Goal: Task Accomplishment & Management: Use online tool/utility

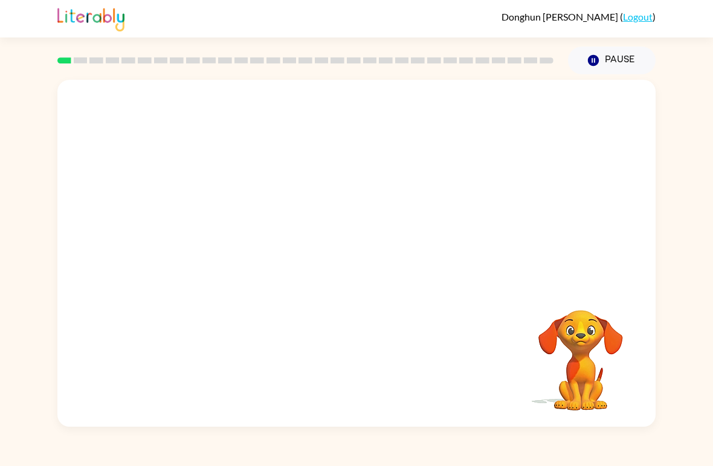
click at [598, 57] on icon "Pause" at bounding box center [593, 60] width 13 height 13
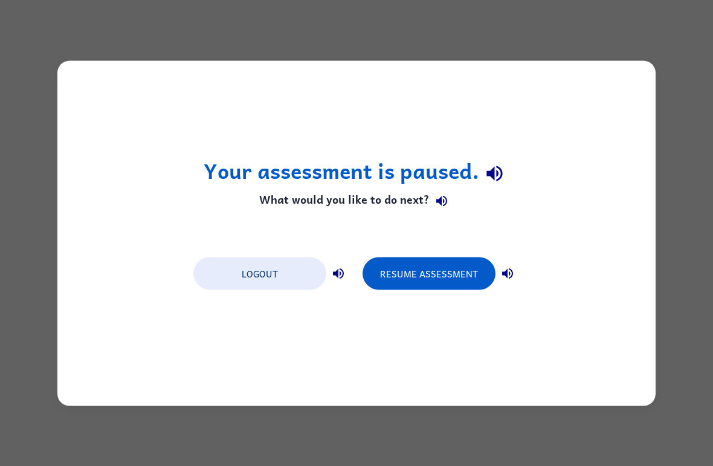
click at [588, 154] on div "Your assessment is paused. What would you like to do next? Logout Resume Assess…" at bounding box center [356, 232] width 598 height 345
click at [547, 186] on div "Your assessment is paused. What would you like to do next? Logout Resume Assess…" at bounding box center [356, 232] width 598 height 345
click at [459, 270] on button "Resume Assessment" at bounding box center [429, 273] width 133 height 33
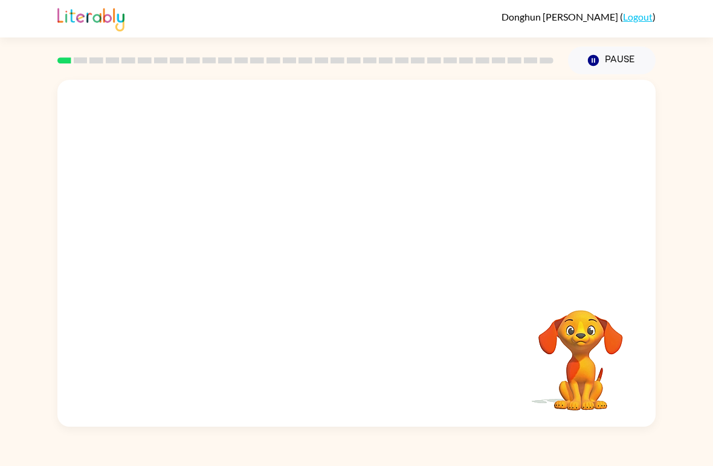
click at [326, 187] on video "Your browser must support playing .mp4 files to use Literably. Please try using…" at bounding box center [356, 182] width 598 height 205
click at [324, 182] on video "Your browser must support playing .mp4 files to use Literably. Please try using…" at bounding box center [356, 182] width 598 height 205
click at [392, 225] on video "Your browser must support playing .mp4 files to use Literably. Please try using…" at bounding box center [356, 182] width 598 height 205
click at [396, 226] on video "Your browser must support playing .mp4 files to use Literably. Please try using…" at bounding box center [356, 182] width 598 height 205
click at [395, 218] on video "Your browser must support playing .mp4 files to use Literably. Please try using…" at bounding box center [356, 182] width 598 height 205
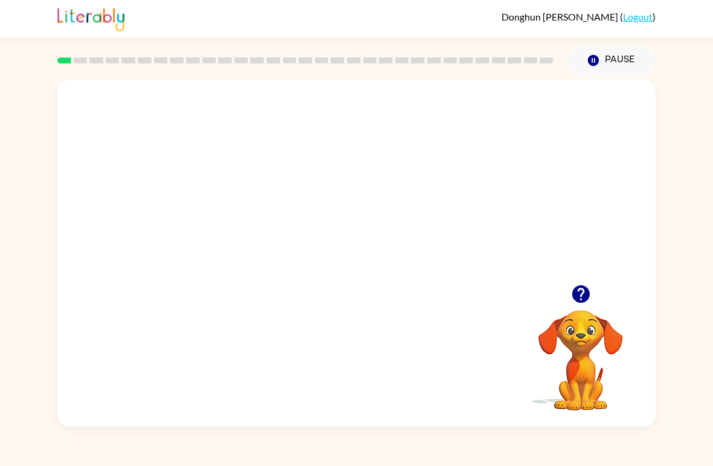
click at [394, 218] on video "Your browser must support playing .mp4 files to use Literably. Please try using…" at bounding box center [356, 182] width 598 height 205
click at [390, 219] on video "Your browser must support playing .mp4 files to use Literably. Please try using…" at bounding box center [356, 182] width 598 height 205
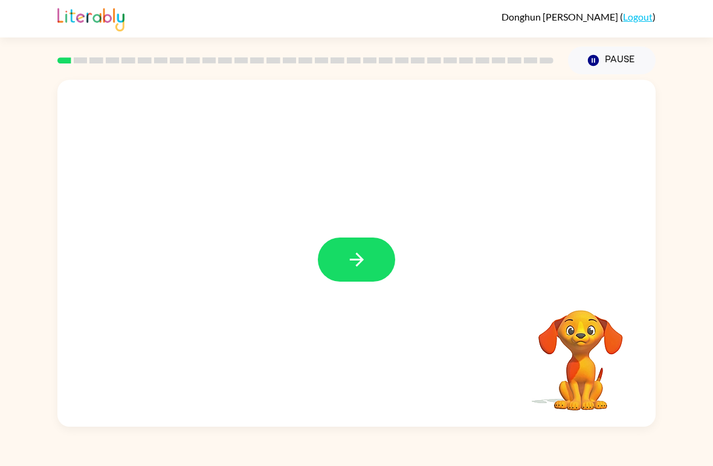
click at [367, 280] on button "button" at bounding box center [356, 259] width 77 height 44
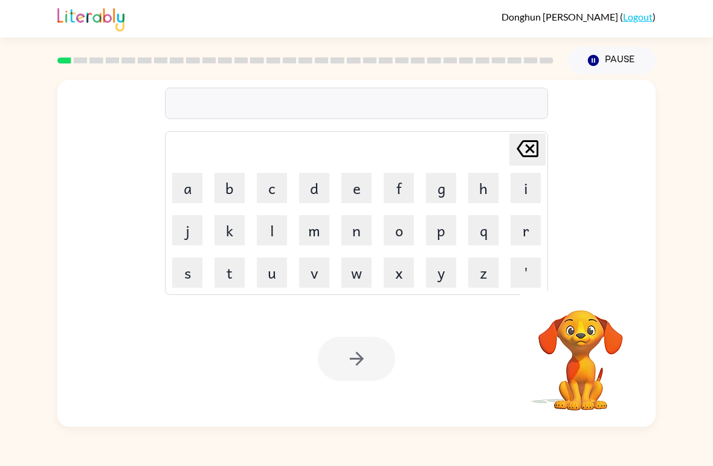
click at [320, 176] on button "d" at bounding box center [314, 188] width 30 height 30
click at [531, 150] on icon at bounding box center [528, 148] width 22 height 17
click at [222, 196] on button "b" at bounding box center [229, 188] width 30 height 30
click at [388, 232] on button "o" at bounding box center [399, 230] width 30 height 30
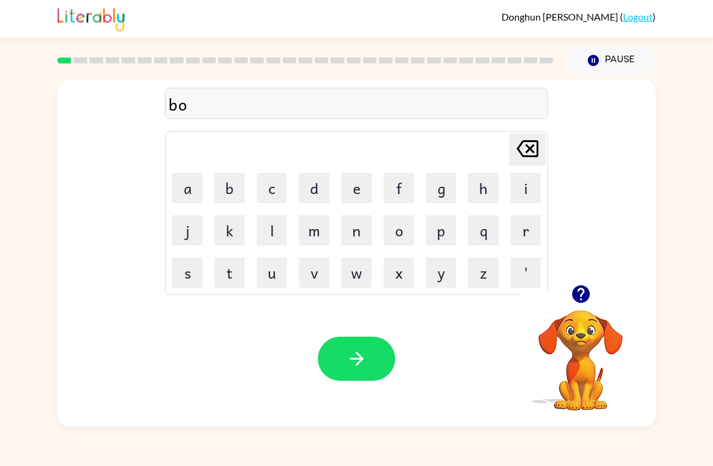
click at [522, 222] on button "r" at bounding box center [526, 230] width 30 height 30
click at [184, 190] on button "a" at bounding box center [187, 188] width 30 height 30
click at [530, 227] on button "r" at bounding box center [526, 230] width 30 height 30
click at [368, 363] on button "button" at bounding box center [356, 359] width 77 height 44
click at [268, 182] on button "c" at bounding box center [272, 188] width 30 height 30
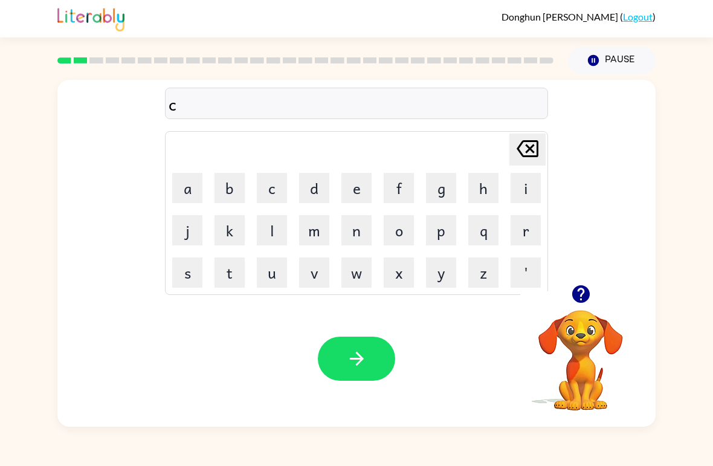
click at [201, 179] on button "a" at bounding box center [187, 188] width 30 height 30
click at [270, 264] on button "u" at bounding box center [272, 272] width 30 height 30
click at [346, 229] on button "n" at bounding box center [356, 230] width 30 height 30
click at [228, 267] on button "t" at bounding box center [229, 272] width 30 height 30
click at [364, 341] on button "button" at bounding box center [356, 359] width 77 height 44
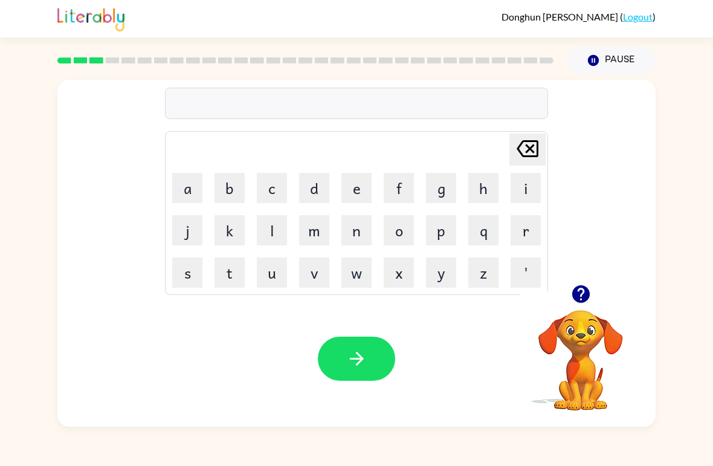
click at [524, 262] on button "'" at bounding box center [526, 272] width 30 height 30
click at [526, 142] on icon at bounding box center [528, 148] width 22 height 17
click at [279, 228] on button "l" at bounding box center [272, 230] width 30 height 30
click at [403, 222] on button "o" at bounding box center [399, 230] width 30 height 30
click at [273, 188] on button "c" at bounding box center [272, 188] width 30 height 30
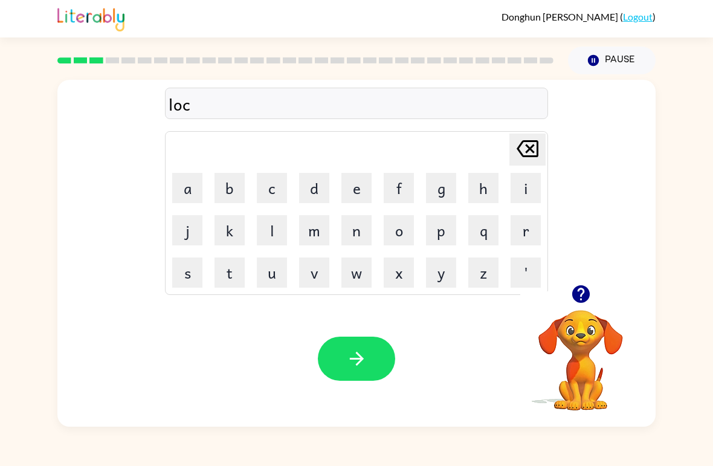
click at [537, 148] on icon at bounding box center [528, 148] width 22 height 17
click at [257, 191] on button "c" at bounding box center [272, 188] width 30 height 30
click at [190, 188] on button "a" at bounding box center [187, 188] width 30 height 30
click at [231, 269] on button "t" at bounding box center [229, 272] width 30 height 30
click at [199, 104] on div "locat" at bounding box center [357, 103] width 376 height 25
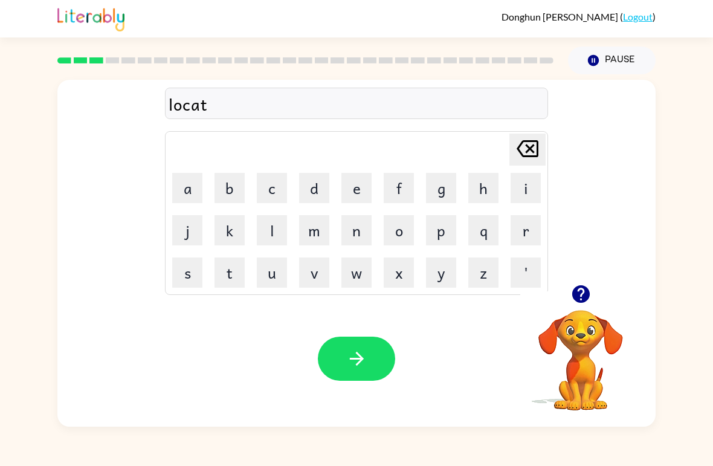
click at [525, 147] on icon "Delete Delete last character input" at bounding box center [527, 148] width 29 height 29
click at [540, 152] on icon "Delete Delete last character input" at bounding box center [527, 148] width 29 height 29
click at [359, 189] on button "e" at bounding box center [356, 188] width 30 height 30
click at [236, 262] on button "t" at bounding box center [229, 272] width 30 height 30
click at [364, 358] on icon "button" at bounding box center [356, 358] width 21 height 21
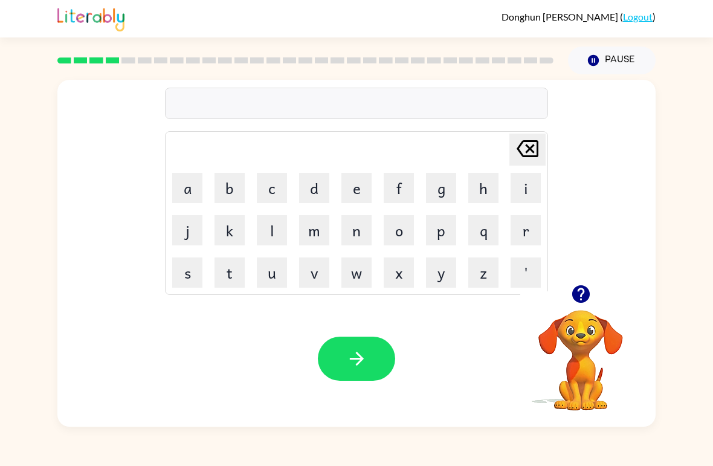
click at [226, 268] on button "t" at bounding box center [229, 272] width 30 height 30
click at [367, 271] on button "w" at bounding box center [356, 272] width 30 height 30
click at [520, 188] on button "i" at bounding box center [526, 188] width 30 height 30
click at [355, 225] on button "n" at bounding box center [356, 230] width 30 height 30
click at [530, 144] on icon "Delete Delete last character input" at bounding box center [527, 148] width 29 height 29
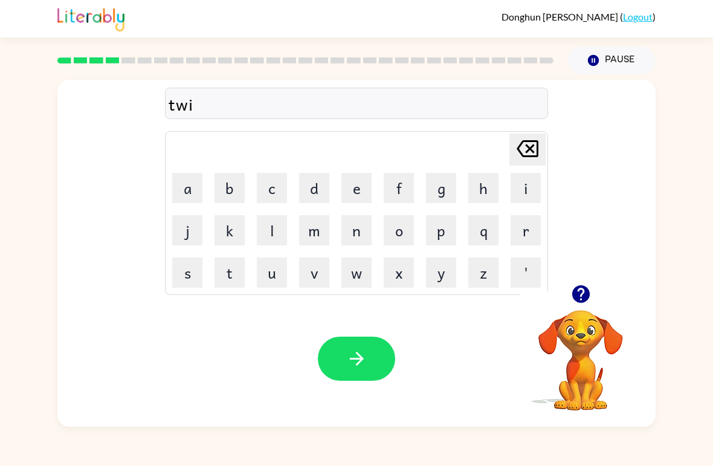
click at [356, 231] on button "n" at bounding box center [356, 230] width 30 height 30
click at [377, 348] on button "button" at bounding box center [356, 359] width 77 height 44
click at [360, 228] on button "n" at bounding box center [356, 230] width 30 height 30
click at [356, 178] on button "e" at bounding box center [356, 188] width 30 height 30
click at [269, 219] on button "l" at bounding box center [272, 230] width 30 height 30
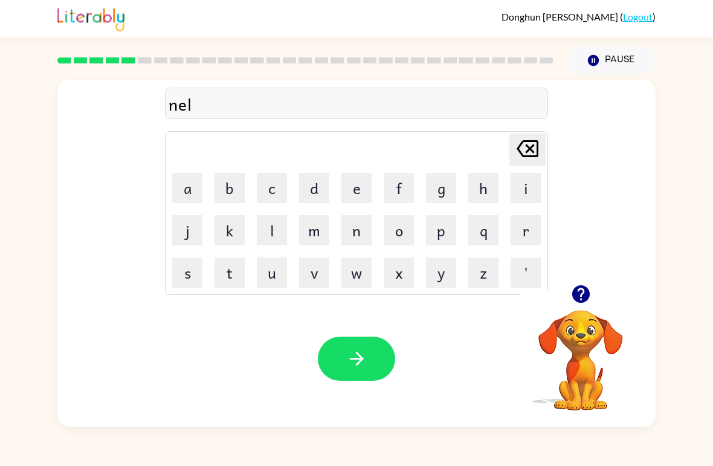
click at [408, 230] on button "o" at bounding box center [399, 230] width 30 height 30
click at [519, 233] on button "r" at bounding box center [526, 230] width 30 height 30
click at [437, 264] on button "y" at bounding box center [441, 272] width 30 height 30
click at [369, 344] on button "button" at bounding box center [356, 359] width 77 height 44
click at [235, 187] on button "b" at bounding box center [229, 188] width 30 height 30
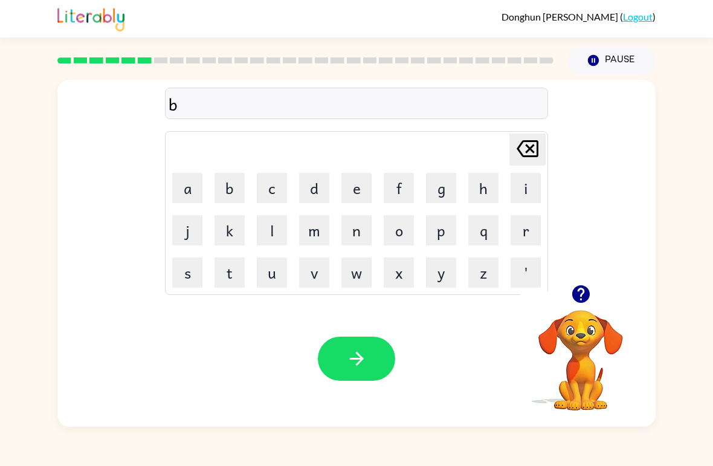
click at [537, 187] on button "i" at bounding box center [526, 188] width 30 height 30
click at [474, 187] on button "h" at bounding box center [483, 188] width 30 height 30
click at [180, 231] on button "j" at bounding box center [187, 230] width 30 height 30
click at [537, 148] on icon at bounding box center [528, 148] width 22 height 17
click at [525, 181] on button "i" at bounding box center [526, 188] width 30 height 30
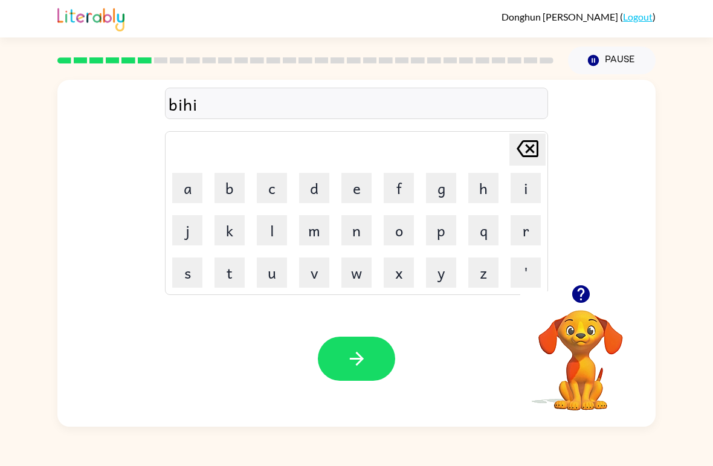
click at [352, 230] on button "n" at bounding box center [356, 230] width 30 height 30
click at [316, 192] on button "d" at bounding box center [314, 188] width 30 height 30
click at [358, 182] on button "e" at bounding box center [356, 188] width 30 height 30
click at [379, 348] on button "button" at bounding box center [356, 359] width 77 height 44
click at [529, 237] on button "r" at bounding box center [526, 230] width 30 height 30
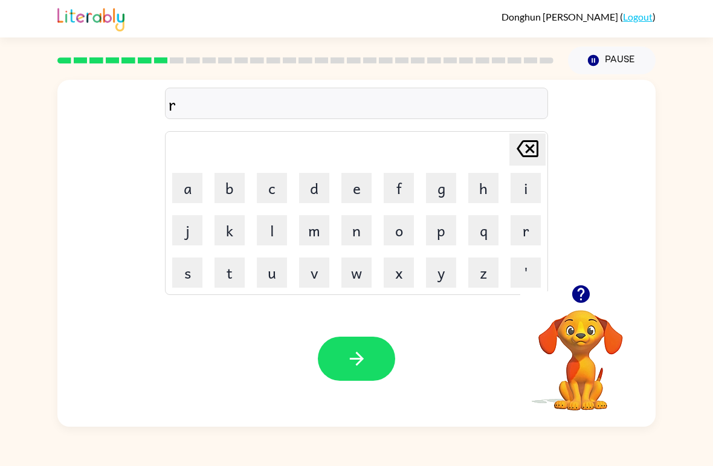
click at [527, 145] on icon "Delete Delete last character input" at bounding box center [527, 148] width 29 height 29
click at [234, 269] on button "t" at bounding box center [229, 272] width 30 height 30
click at [534, 226] on button "r" at bounding box center [526, 230] width 30 height 30
click at [398, 191] on button "f" at bounding box center [399, 188] width 30 height 30
click at [395, 231] on button "o" at bounding box center [399, 230] width 30 height 30
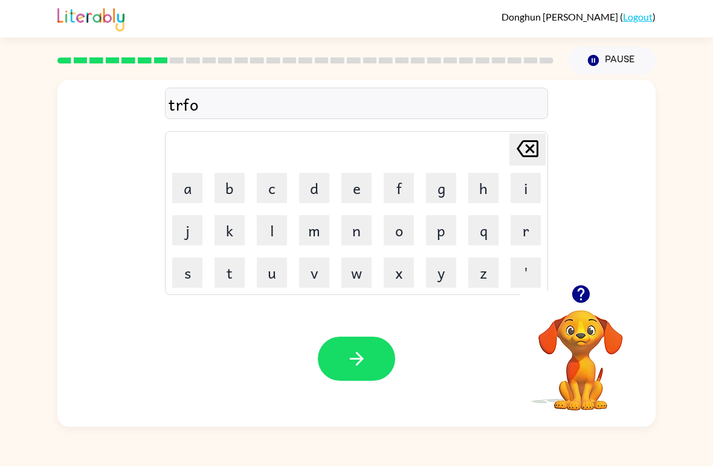
click at [528, 228] on button "r" at bounding box center [526, 230] width 30 height 30
click at [394, 352] on button "button" at bounding box center [356, 359] width 77 height 44
click at [372, 366] on button "button" at bounding box center [356, 359] width 77 height 44
click at [233, 192] on button "b" at bounding box center [229, 188] width 30 height 30
click at [531, 141] on icon at bounding box center [528, 148] width 22 height 17
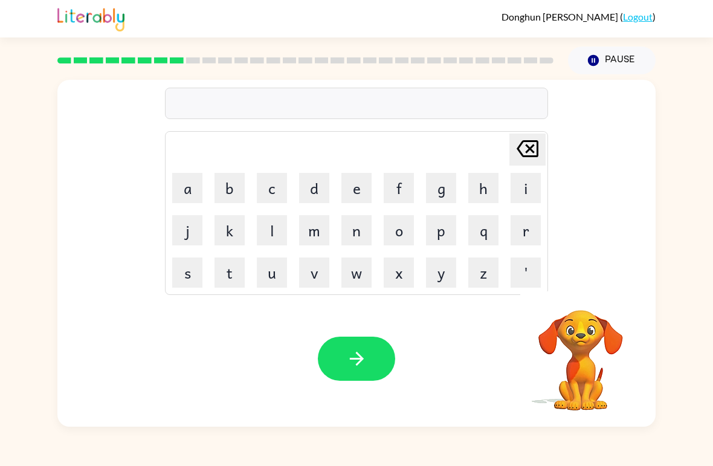
click at [314, 234] on button "m" at bounding box center [314, 230] width 30 height 30
click at [505, 184] on td "i" at bounding box center [525, 187] width 41 height 41
click at [526, 230] on button "r" at bounding box center [526, 230] width 30 height 30
click at [403, 231] on button "o" at bounding box center [399, 230] width 30 height 30
click at [277, 173] on button "c" at bounding box center [272, 188] width 30 height 30
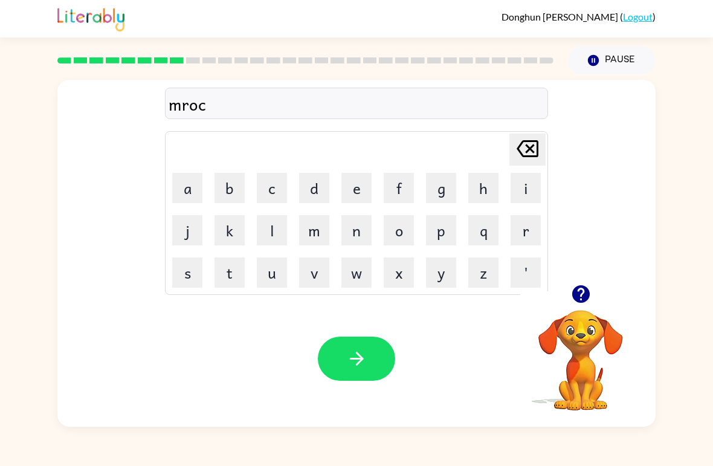
click at [518, 221] on button "r" at bounding box center [526, 230] width 30 height 30
click at [275, 192] on button "c" at bounding box center [272, 188] width 30 height 30
click at [529, 236] on button "r" at bounding box center [526, 230] width 30 height 30
click at [533, 146] on icon at bounding box center [528, 148] width 22 height 17
click at [273, 228] on button "l" at bounding box center [272, 230] width 30 height 30
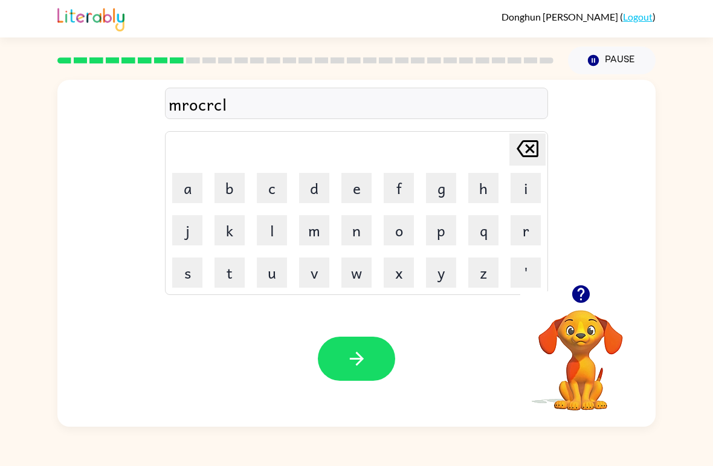
click at [367, 356] on icon "button" at bounding box center [356, 358] width 21 height 21
click at [355, 230] on button "n" at bounding box center [356, 230] width 30 height 30
click at [518, 189] on button "i" at bounding box center [526, 188] width 30 height 30
click at [324, 242] on button "m" at bounding box center [314, 230] width 30 height 30
click at [231, 189] on button "b" at bounding box center [229, 188] width 30 height 30
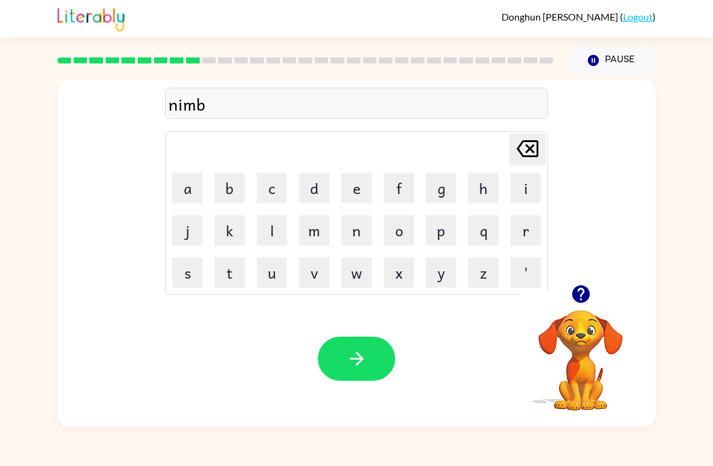
click at [404, 221] on button "o" at bounding box center [399, 230] width 30 height 30
click at [529, 229] on button "r" at bounding box center [526, 230] width 30 height 30
click at [377, 338] on button "button" at bounding box center [356, 359] width 77 height 44
click at [396, 229] on button "o" at bounding box center [399, 230] width 30 height 30
click at [353, 225] on button "n" at bounding box center [356, 230] width 30 height 30
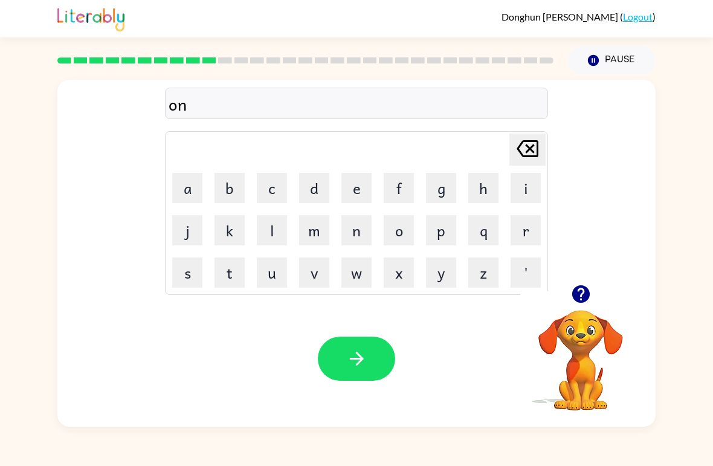
click at [403, 184] on button "f" at bounding box center [399, 188] width 30 height 30
click at [402, 234] on button "o" at bounding box center [399, 230] width 30 height 30
click at [530, 225] on button "r" at bounding box center [526, 230] width 30 height 30
click at [383, 354] on button "button" at bounding box center [356, 359] width 77 height 44
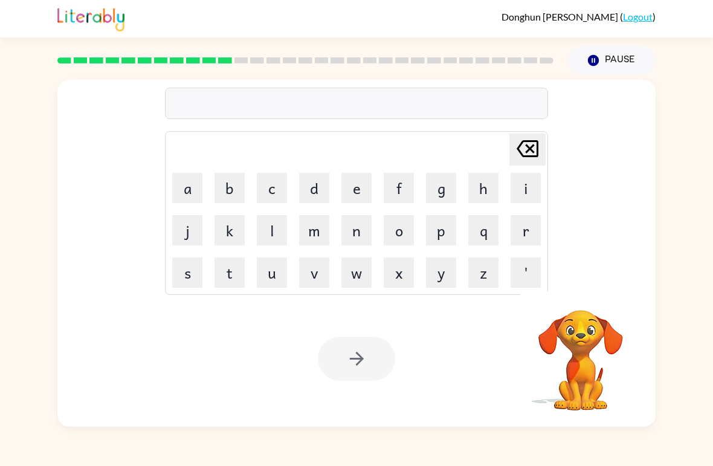
click at [311, 182] on button "d" at bounding box center [314, 188] width 30 height 30
click at [390, 233] on button "o" at bounding box center [399, 230] width 30 height 30
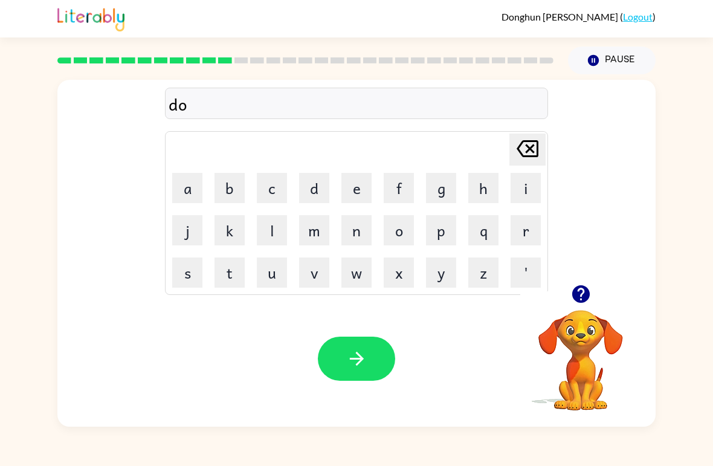
click at [274, 271] on button "u" at bounding box center [272, 272] width 30 height 30
click at [237, 259] on button "t" at bounding box center [229, 272] width 30 height 30
click at [370, 339] on button "button" at bounding box center [356, 359] width 77 height 44
click at [236, 193] on button "b" at bounding box center [229, 188] width 30 height 30
click at [358, 179] on button "e" at bounding box center [356, 188] width 30 height 30
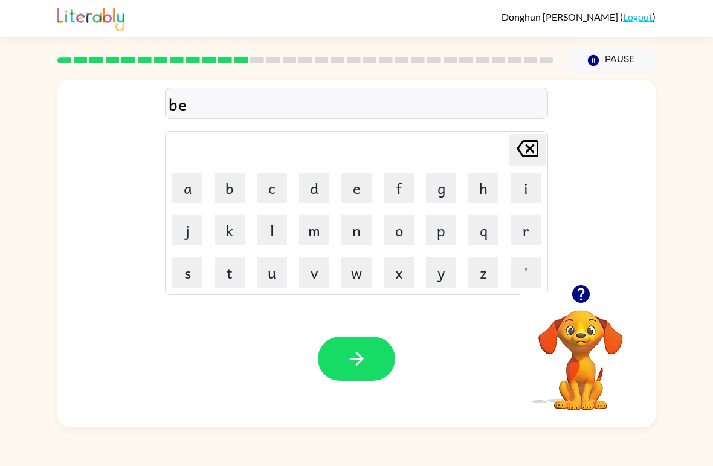
click at [226, 270] on button "t" at bounding box center [229, 272] width 30 height 30
click at [540, 174] on button "i" at bounding box center [526, 188] width 30 height 30
click at [325, 228] on button "m" at bounding box center [314, 230] width 30 height 30
click at [369, 182] on button "e" at bounding box center [356, 188] width 30 height 30
click at [378, 361] on button "button" at bounding box center [356, 359] width 77 height 44
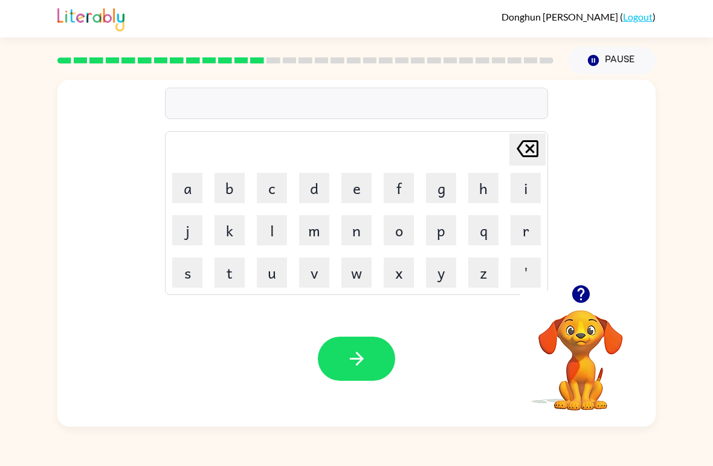
click at [392, 198] on button "f" at bounding box center [399, 188] width 30 height 30
click at [530, 182] on button "i" at bounding box center [526, 188] width 30 height 30
click at [317, 181] on button "d" at bounding box center [314, 188] width 30 height 30
click at [361, 225] on button "n" at bounding box center [356, 230] width 30 height 30
click at [535, 184] on button "i" at bounding box center [526, 188] width 30 height 30
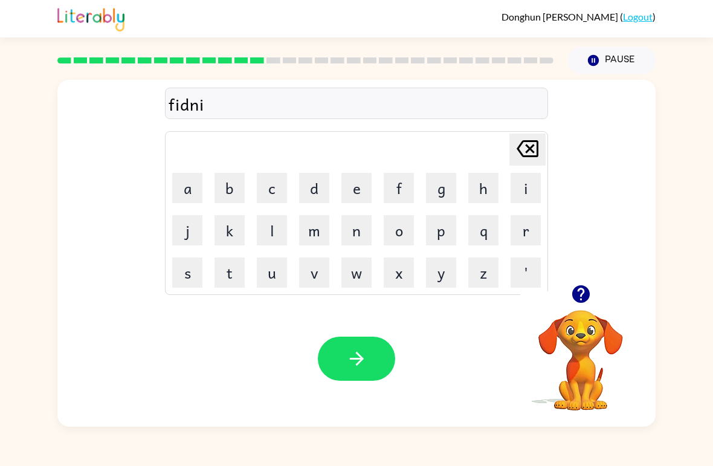
click at [190, 270] on button "s" at bounding box center [187, 272] width 30 height 30
click at [375, 342] on button "button" at bounding box center [356, 359] width 77 height 44
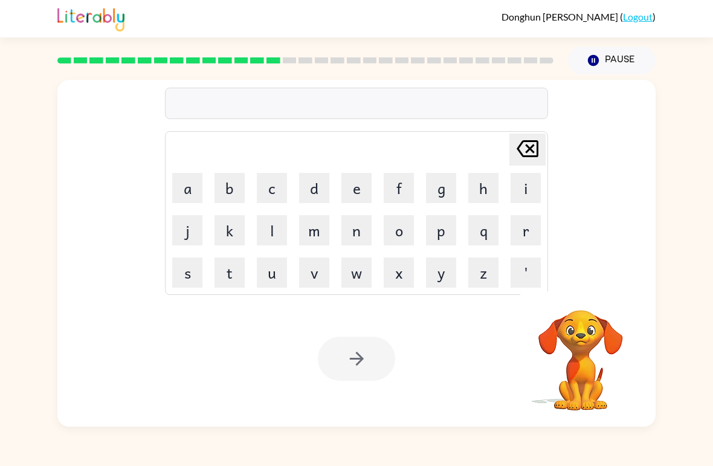
click at [304, 182] on button "d" at bounding box center [314, 188] width 30 height 30
click at [524, 225] on button "r" at bounding box center [526, 230] width 30 height 30
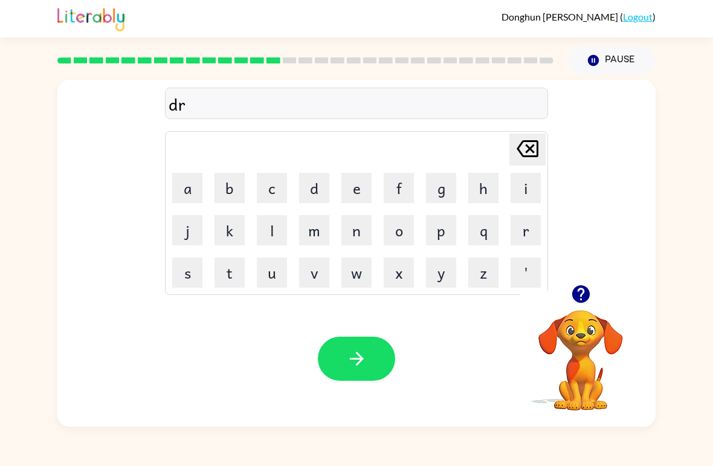
click at [194, 193] on button "a" at bounding box center [187, 188] width 30 height 30
click at [533, 150] on icon "Delete Delete last character input" at bounding box center [527, 148] width 29 height 29
click at [447, 277] on button "y" at bounding box center [441, 272] width 30 height 30
click at [384, 352] on button "button" at bounding box center [356, 359] width 77 height 44
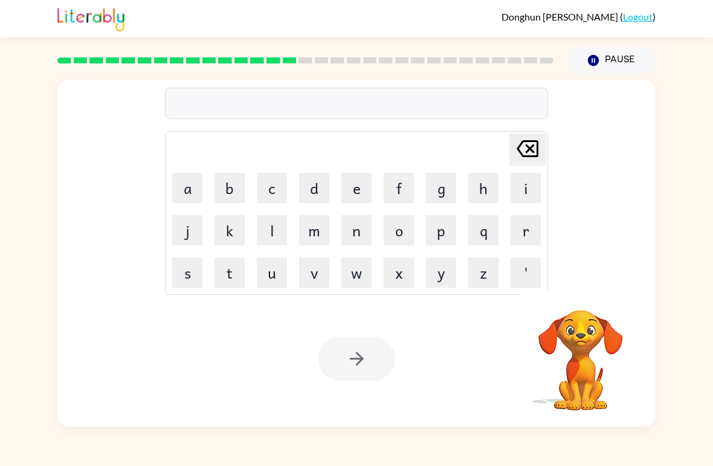
click at [236, 272] on button "t" at bounding box center [229, 272] width 30 height 30
click at [529, 226] on button "r" at bounding box center [526, 230] width 30 height 30
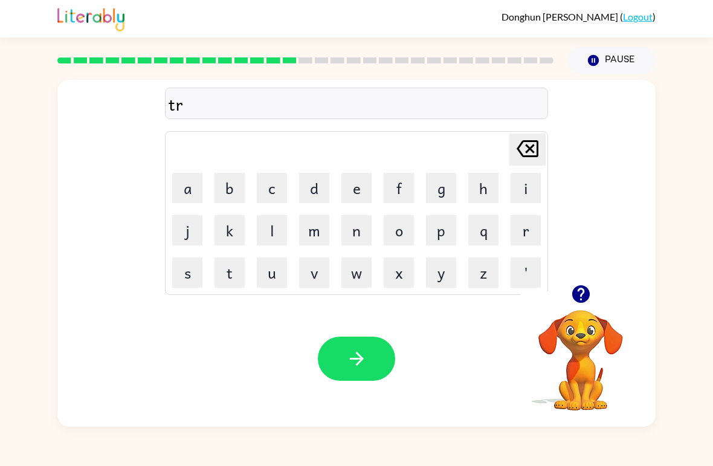
click at [313, 230] on button "m" at bounding box center [314, 230] width 30 height 30
click at [360, 350] on icon "button" at bounding box center [356, 358] width 21 height 21
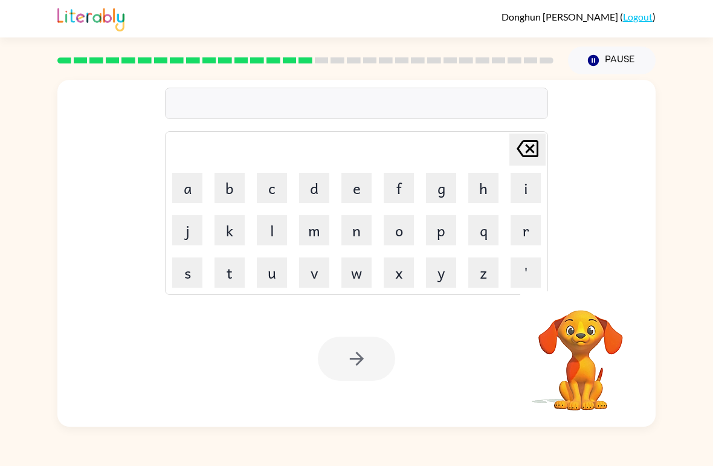
click at [189, 286] on button "s" at bounding box center [187, 272] width 30 height 30
click at [362, 195] on button "e" at bounding box center [356, 188] width 30 height 30
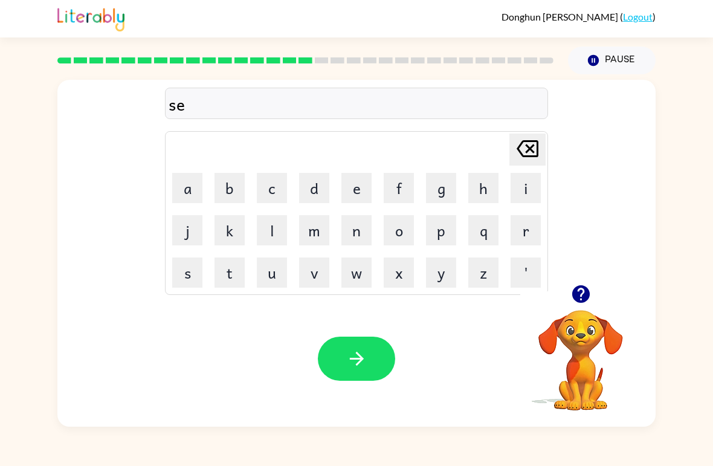
click at [227, 263] on button "t" at bounding box center [229, 272] width 30 height 30
click at [373, 363] on button "button" at bounding box center [356, 359] width 77 height 44
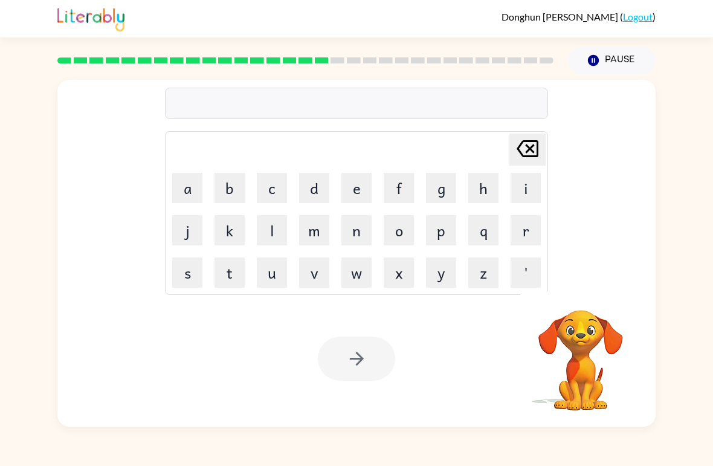
click at [226, 185] on button "b" at bounding box center [229, 188] width 30 height 30
click at [532, 225] on button "r" at bounding box center [526, 230] width 30 height 30
click at [538, 187] on button "i" at bounding box center [526, 188] width 30 height 30
click at [315, 222] on button "m" at bounding box center [314, 230] width 30 height 30
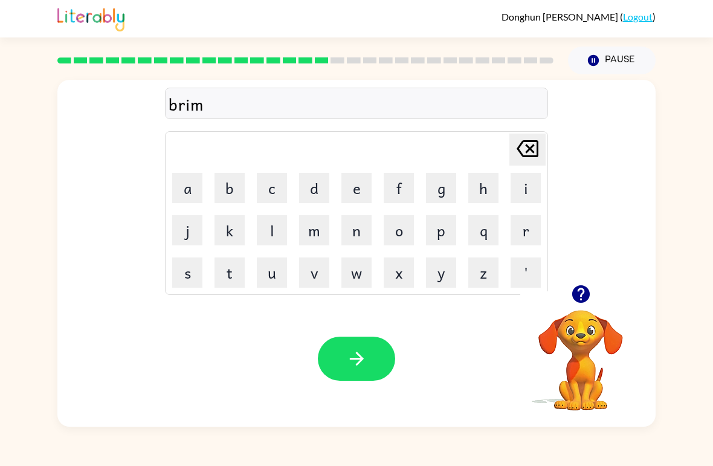
click at [521, 184] on button "i" at bounding box center [526, 188] width 30 height 30
click at [363, 225] on button "n" at bounding box center [356, 230] width 30 height 30
click at [437, 186] on button "g" at bounding box center [441, 188] width 30 height 30
click at [365, 353] on icon "button" at bounding box center [356, 358] width 21 height 21
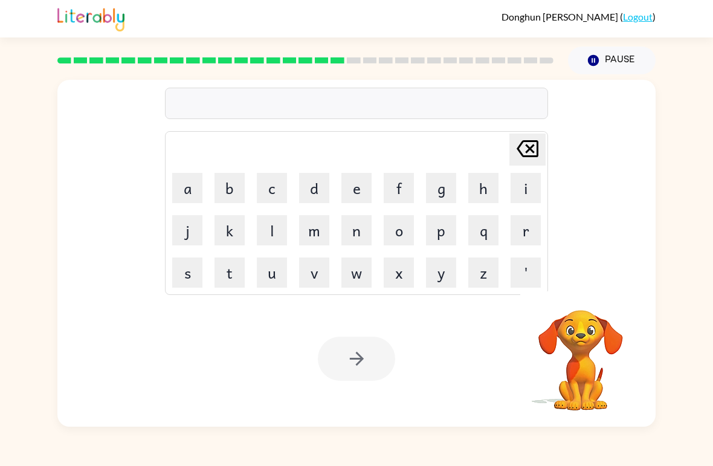
click at [439, 227] on button "p" at bounding box center [441, 230] width 30 height 30
click at [530, 223] on button "r" at bounding box center [526, 230] width 30 height 30
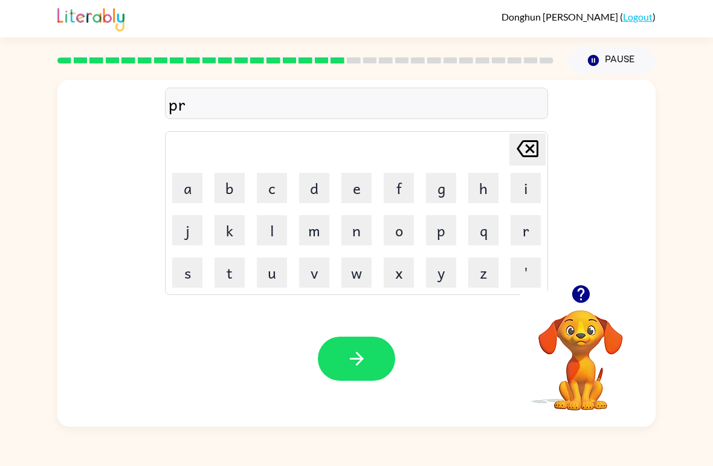
click at [197, 194] on button "a" at bounding box center [187, 188] width 30 height 30
click at [187, 272] on button "s" at bounding box center [187, 272] width 30 height 30
click at [233, 272] on button "t" at bounding box center [229, 272] width 30 height 30
click at [526, 191] on button "i" at bounding box center [526, 188] width 30 height 30
click at [278, 192] on button "c" at bounding box center [272, 188] width 30 height 30
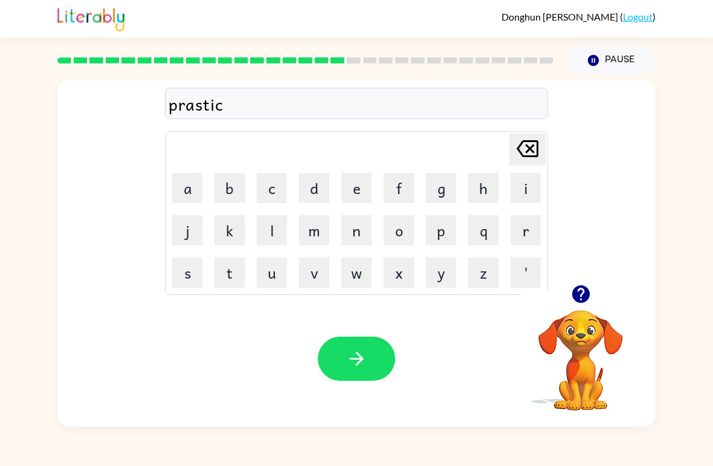
click at [533, 150] on icon "Delete Delete last character input" at bounding box center [527, 148] width 29 height 29
click at [235, 225] on button "k" at bounding box center [229, 230] width 30 height 30
click at [369, 353] on button "button" at bounding box center [356, 359] width 77 height 44
click at [179, 277] on button "s" at bounding box center [187, 272] width 30 height 30
click at [446, 221] on button "p" at bounding box center [441, 230] width 30 height 30
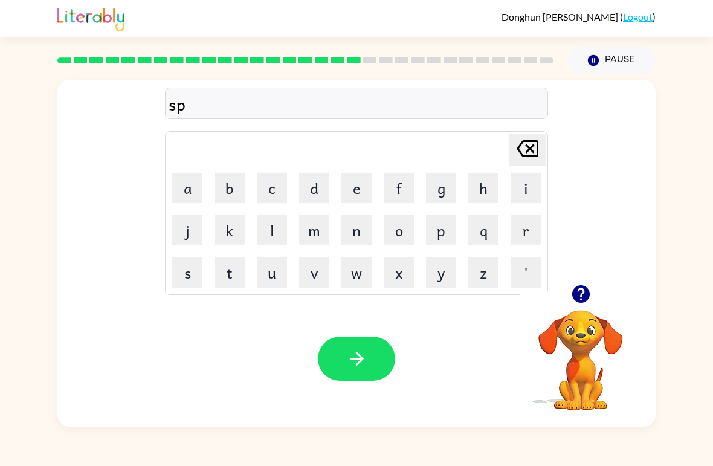
click at [539, 216] on button "r" at bounding box center [526, 230] width 30 height 30
click at [193, 195] on button "a" at bounding box center [187, 188] width 30 height 30
click at [433, 286] on button "y" at bounding box center [441, 272] width 30 height 30
click at [517, 129] on div "spray Delete Delete last character input a b c d e f g h i j k l m n o p q r s …" at bounding box center [356, 181] width 383 height 225
click at [381, 345] on button "button" at bounding box center [356, 359] width 77 height 44
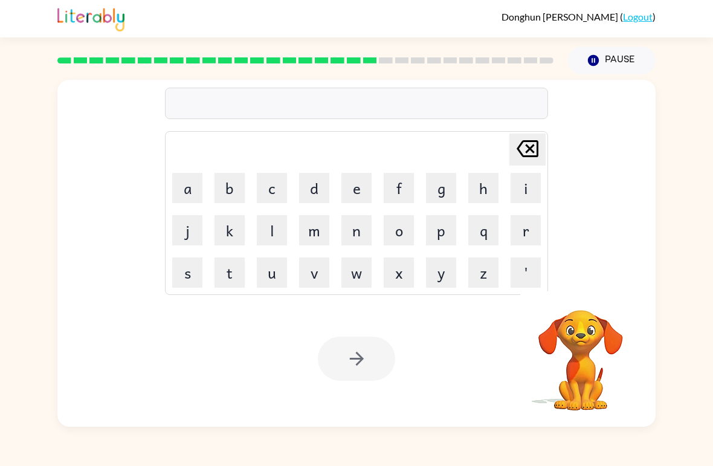
click at [324, 189] on button "d" at bounding box center [314, 188] width 30 height 30
click at [202, 185] on button "a" at bounding box center [187, 188] width 30 height 30
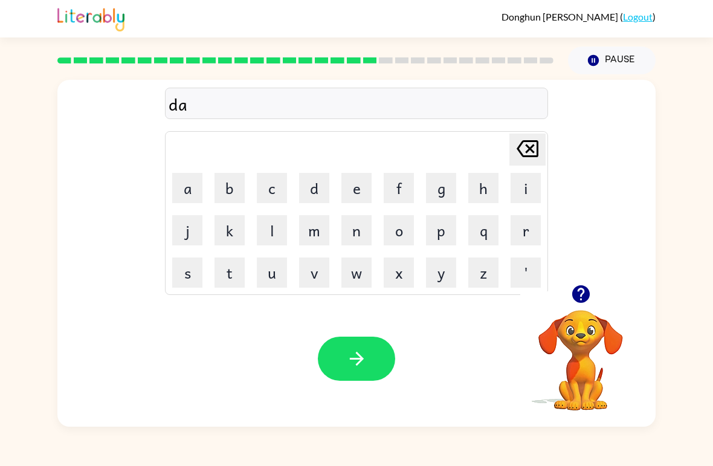
click at [193, 266] on button "s" at bounding box center [187, 272] width 30 height 30
click at [233, 272] on button "t" at bounding box center [229, 272] width 30 height 30
click at [532, 188] on button "i" at bounding box center [526, 188] width 30 height 30
click at [228, 230] on button "k" at bounding box center [229, 230] width 30 height 30
click at [387, 350] on button "button" at bounding box center [356, 359] width 77 height 44
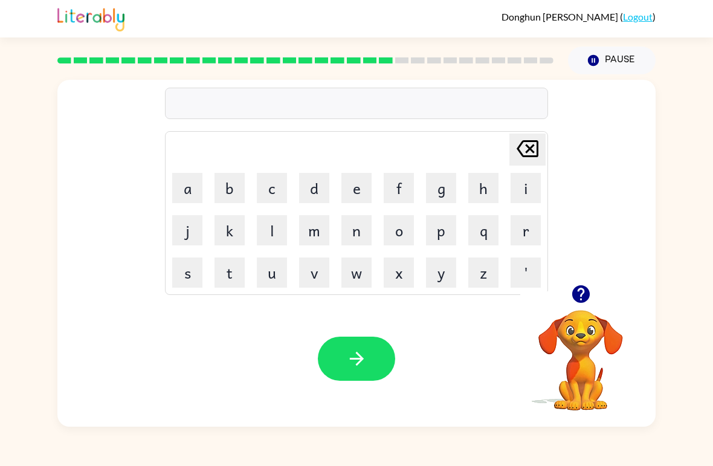
click at [194, 273] on button "s" at bounding box center [187, 272] width 30 height 30
click at [371, 192] on button "e" at bounding box center [356, 188] width 30 height 30
click at [356, 222] on button "n" at bounding box center [356, 230] width 30 height 30
click at [224, 274] on button "t" at bounding box center [229, 272] width 30 height 30
click at [358, 194] on button "e" at bounding box center [356, 188] width 30 height 30
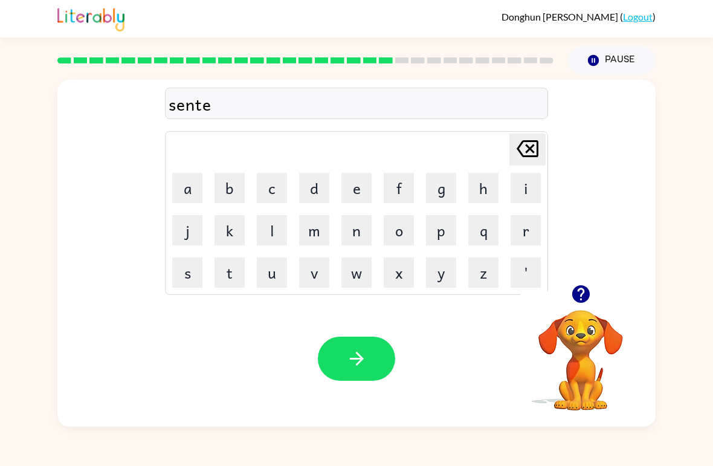
click at [443, 225] on button "p" at bounding box center [441, 230] width 30 height 30
click at [521, 188] on button "i" at bounding box center [526, 188] width 30 height 30
click at [382, 347] on button "button" at bounding box center [356, 359] width 77 height 44
click at [526, 237] on button "r" at bounding box center [526, 230] width 30 height 30
click at [198, 181] on button "a" at bounding box center [187, 188] width 30 height 30
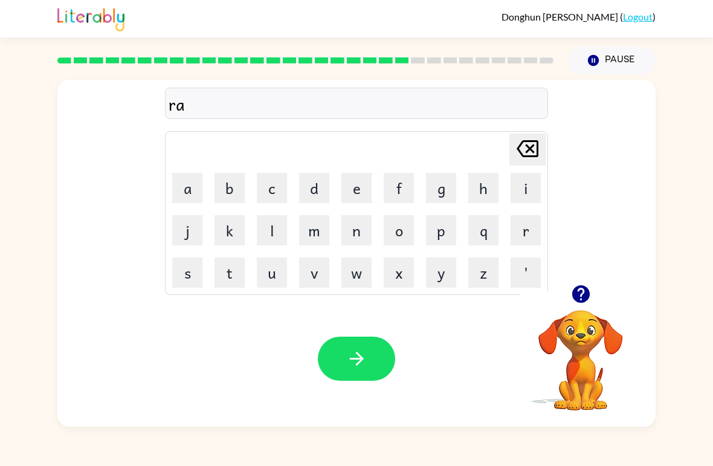
click at [353, 237] on button "n" at bounding box center [356, 230] width 30 height 30
click at [392, 225] on button "o" at bounding box center [399, 230] width 30 height 30
click at [219, 280] on button "t" at bounding box center [229, 272] width 30 height 30
click at [356, 181] on button "e" at bounding box center [356, 188] width 30 height 30
click at [370, 344] on button "button" at bounding box center [356, 359] width 77 height 44
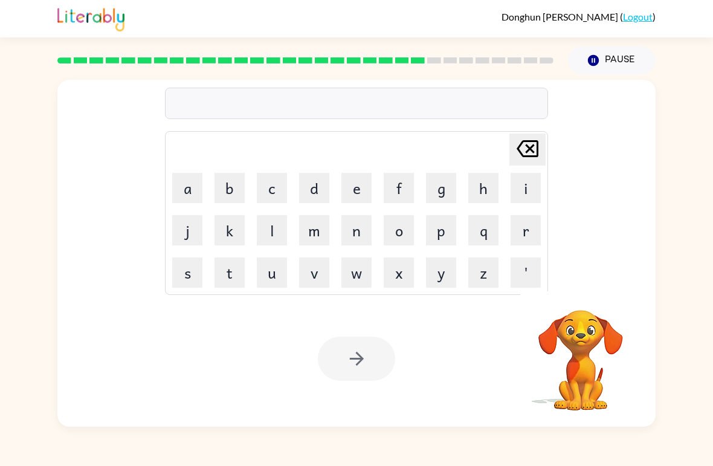
click at [316, 216] on button "m" at bounding box center [314, 230] width 30 height 30
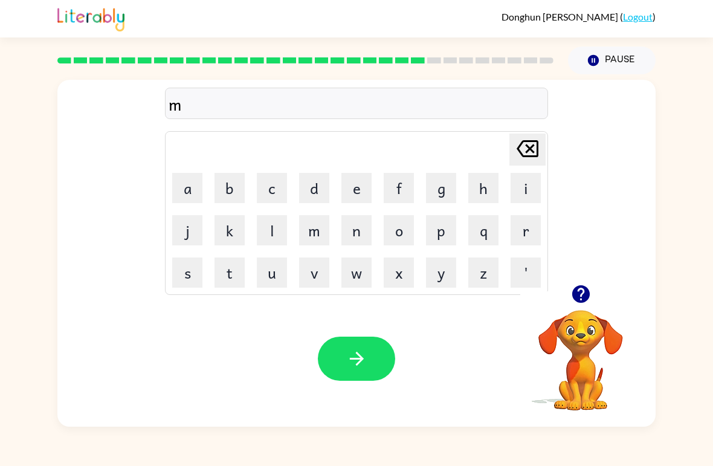
click at [405, 228] on button "o" at bounding box center [399, 230] width 30 height 30
click at [525, 225] on button "r" at bounding box center [526, 230] width 30 height 30
click at [233, 230] on button "k" at bounding box center [229, 230] width 30 height 30
click at [537, 230] on button "r" at bounding box center [526, 230] width 30 height 30
click at [361, 353] on icon "button" at bounding box center [356, 358] width 21 height 21
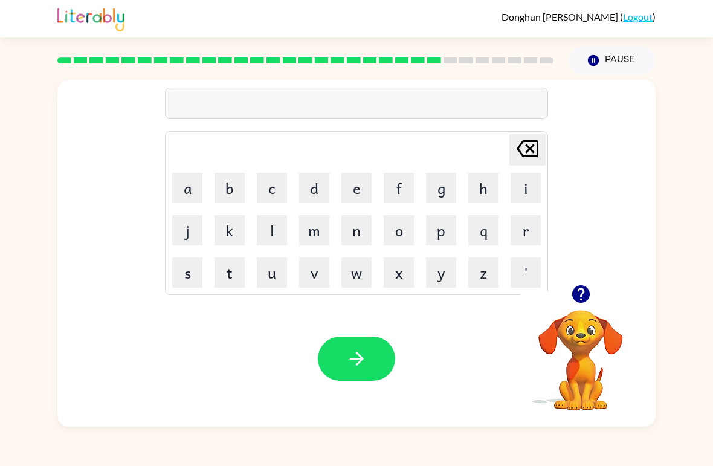
click at [176, 198] on button "a" at bounding box center [187, 188] width 30 height 30
click at [313, 187] on button "d" at bounding box center [314, 188] width 30 height 30
click at [351, 223] on button "n" at bounding box center [356, 230] width 30 height 30
click at [523, 143] on icon at bounding box center [528, 148] width 22 height 17
click at [193, 192] on button "a" at bounding box center [187, 188] width 30 height 30
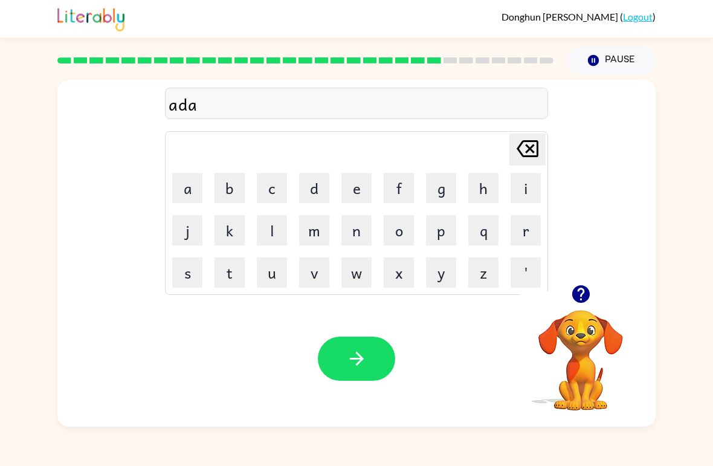
click at [518, 160] on icon "Delete Delete last character input" at bounding box center [527, 148] width 29 height 29
click at [356, 184] on button "e" at bounding box center [356, 188] width 30 height 30
click at [362, 234] on button "n" at bounding box center [356, 230] width 30 height 30
click at [189, 269] on button "s" at bounding box center [187, 272] width 30 height 30
click at [532, 184] on button "i" at bounding box center [526, 188] width 30 height 30
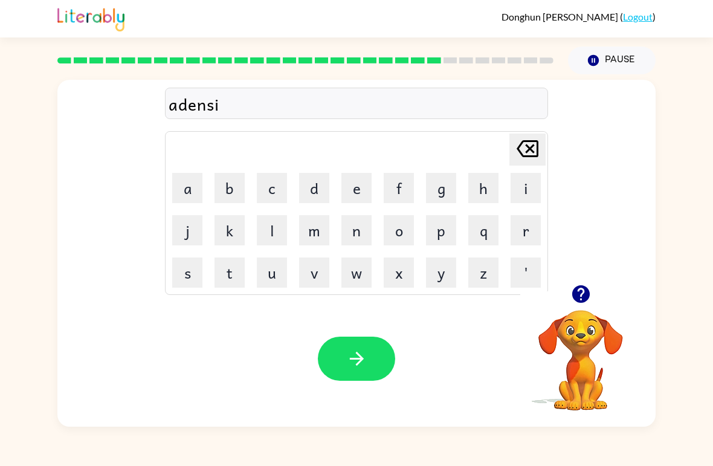
click at [362, 216] on button "n" at bounding box center [356, 230] width 30 height 30
click at [446, 188] on button "g" at bounding box center [441, 188] width 30 height 30
click at [373, 346] on button "button" at bounding box center [356, 359] width 77 height 44
click at [436, 181] on button "g" at bounding box center [441, 188] width 30 height 30
click at [402, 228] on button "o" at bounding box center [399, 230] width 30 height 30
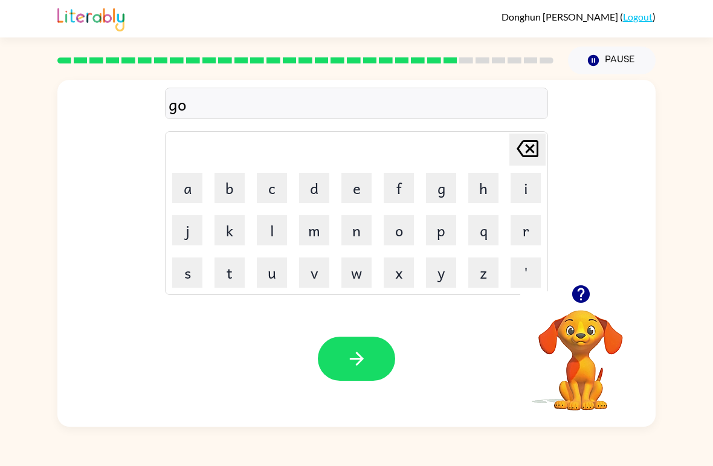
click at [230, 188] on button "b" at bounding box center [229, 188] width 30 height 30
click at [528, 232] on button "r" at bounding box center [526, 230] width 30 height 30
click at [530, 164] on div "Delete Delete last character input" at bounding box center [527, 149] width 29 height 31
click at [537, 224] on button "r" at bounding box center [526, 230] width 30 height 30
click at [523, 188] on button "i" at bounding box center [526, 188] width 30 height 30
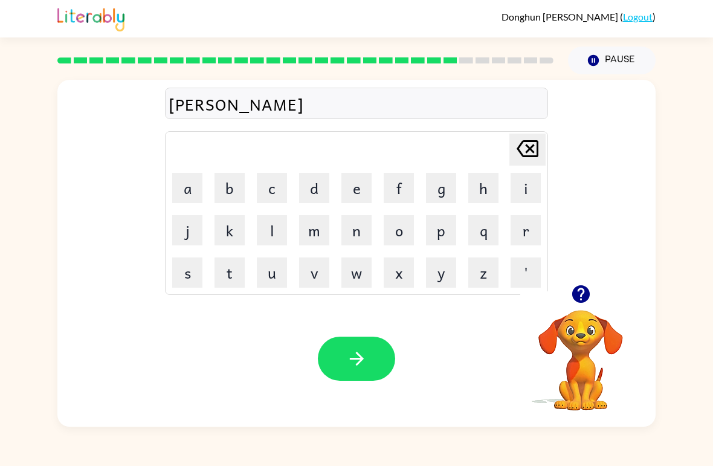
click at [358, 222] on button "n" at bounding box center [356, 230] width 30 height 30
click at [436, 192] on button "g" at bounding box center [441, 188] width 30 height 30
click at [388, 347] on button "button" at bounding box center [356, 359] width 77 height 44
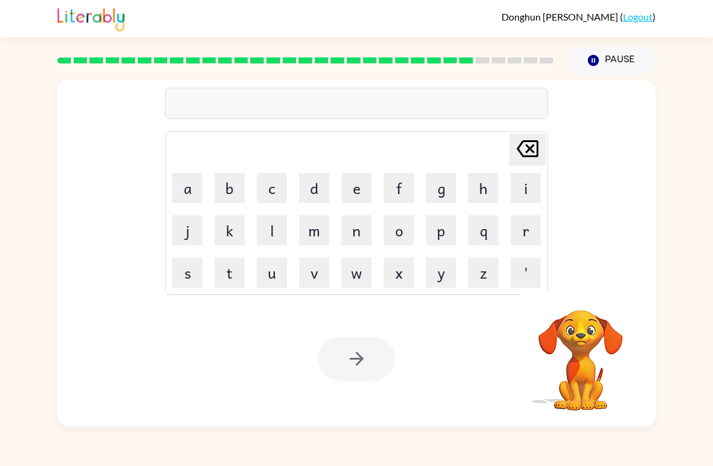
click at [443, 187] on button "g" at bounding box center [441, 188] width 30 height 30
click at [235, 185] on button "b" at bounding box center [229, 188] width 30 height 30
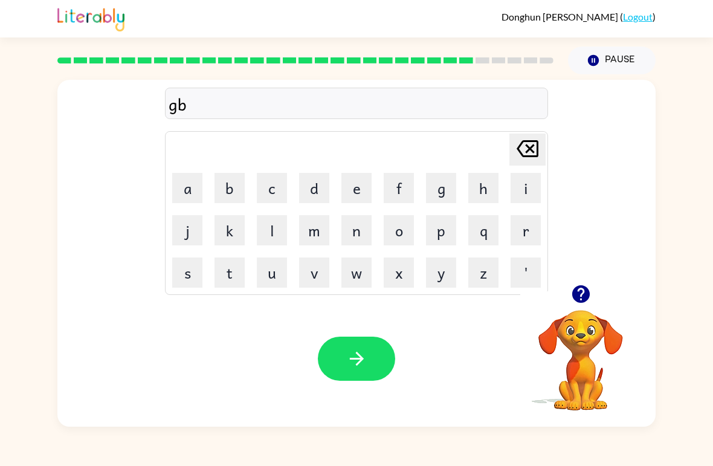
click at [526, 231] on button "r" at bounding box center [526, 230] width 30 height 30
click at [324, 226] on button "m" at bounding box center [314, 230] width 30 height 30
click at [218, 264] on button "t" at bounding box center [229, 272] width 30 height 30
click at [382, 323] on div "Your browser must support playing .mp4 files to use Literably. Please try using…" at bounding box center [356, 359] width 598 height 136
click at [365, 355] on icon "button" at bounding box center [356, 358] width 21 height 21
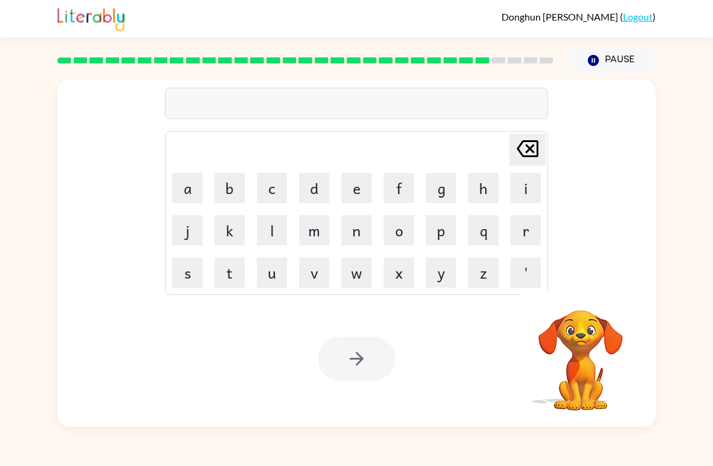
click at [194, 277] on button "s" at bounding box center [187, 272] width 30 height 30
click at [257, 266] on button "u" at bounding box center [272, 272] width 30 height 30
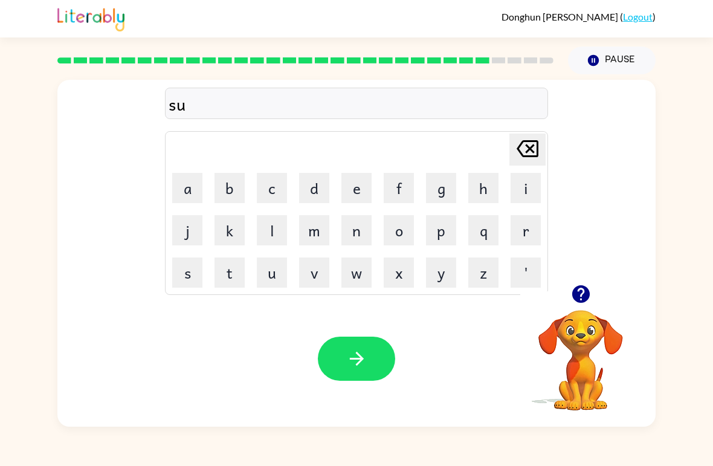
click at [527, 147] on icon at bounding box center [528, 148] width 22 height 17
click at [226, 280] on button "t" at bounding box center [229, 272] width 30 height 30
click at [529, 232] on button "r" at bounding box center [526, 230] width 30 height 30
click at [196, 181] on button "a" at bounding box center [187, 188] width 30 height 30
click at [358, 222] on button "n" at bounding box center [356, 230] width 30 height 30
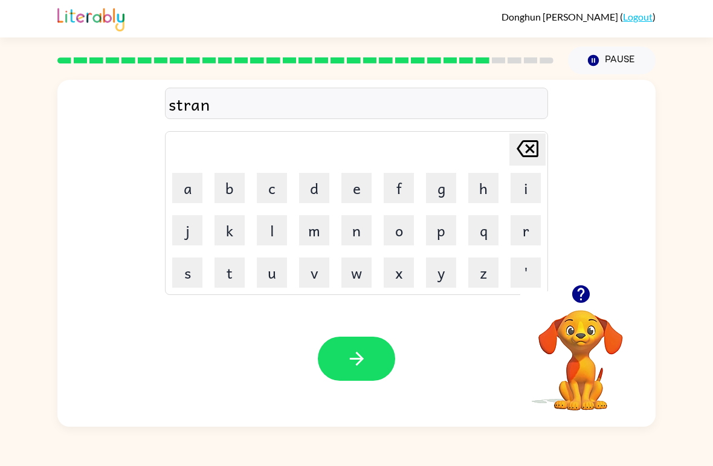
click at [369, 365] on button "button" at bounding box center [356, 359] width 77 height 44
click at [191, 274] on button "s" at bounding box center [187, 272] width 30 height 30
click at [195, 189] on button "a" at bounding box center [187, 188] width 30 height 30
click at [445, 233] on button "p" at bounding box center [441, 230] width 30 height 30
click at [354, 183] on button "e" at bounding box center [356, 188] width 30 height 30
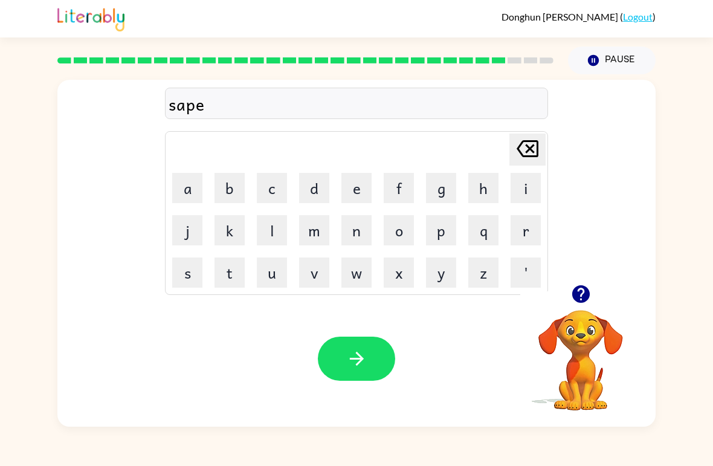
click at [369, 381] on button "button" at bounding box center [356, 359] width 77 height 44
click at [349, 187] on button "e" at bounding box center [356, 188] width 30 height 30
click at [408, 258] on button "x" at bounding box center [399, 272] width 30 height 30
click at [535, 227] on button "r" at bounding box center [526, 230] width 30 height 30
click at [182, 200] on button "a" at bounding box center [187, 188] width 30 height 30
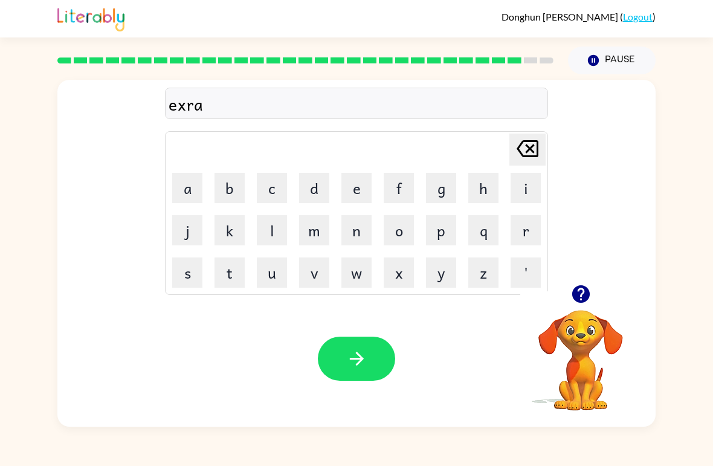
click at [363, 233] on button "n" at bounding box center [356, 230] width 30 height 30
click at [229, 258] on button "t" at bounding box center [229, 272] width 30 height 30
click at [367, 345] on button "button" at bounding box center [356, 359] width 77 height 44
click at [401, 234] on button "o" at bounding box center [399, 230] width 30 height 30
click at [237, 188] on button "b" at bounding box center [229, 188] width 30 height 30
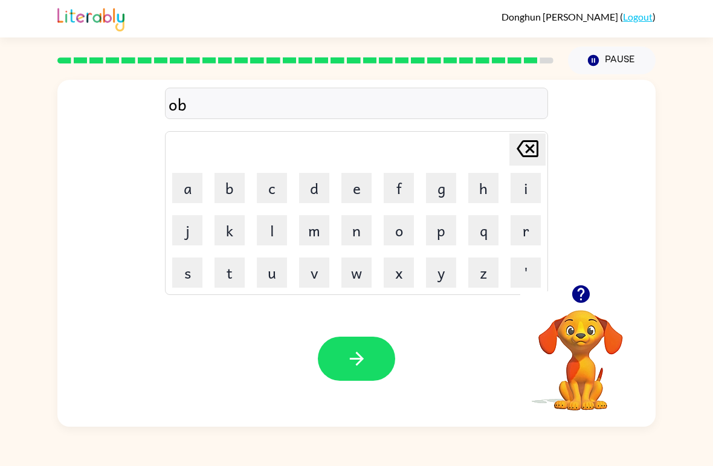
click at [517, 230] on button "r" at bounding box center [526, 230] width 30 height 30
click at [522, 185] on button "i" at bounding box center [526, 188] width 30 height 30
click at [282, 181] on button "c" at bounding box center [272, 188] width 30 height 30
click at [530, 237] on button "r" at bounding box center [526, 230] width 30 height 30
click at [385, 366] on button "button" at bounding box center [356, 359] width 77 height 44
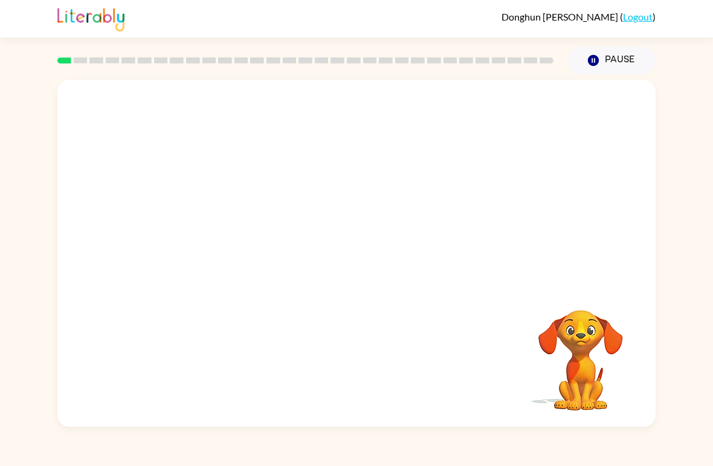
click at [535, 10] on div "[PERSON_NAME] ( Logout )" at bounding box center [356, 18] width 598 height 37
click at [549, 73] on div at bounding box center [305, 60] width 511 height 42
click at [369, 273] on button "button" at bounding box center [356, 259] width 77 height 44
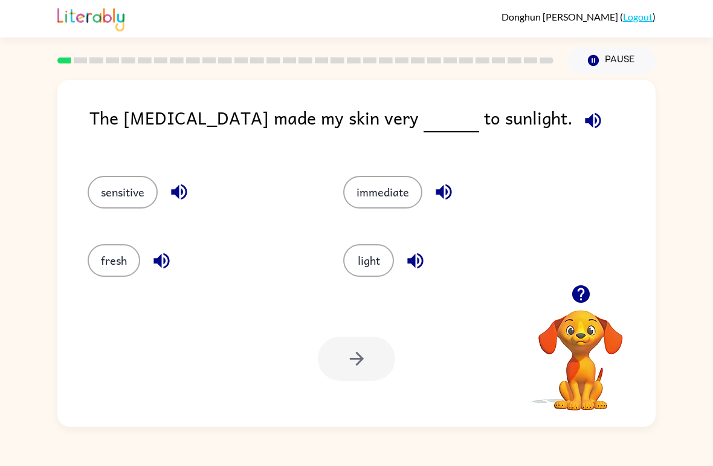
click at [377, 272] on button "light" at bounding box center [368, 260] width 51 height 33
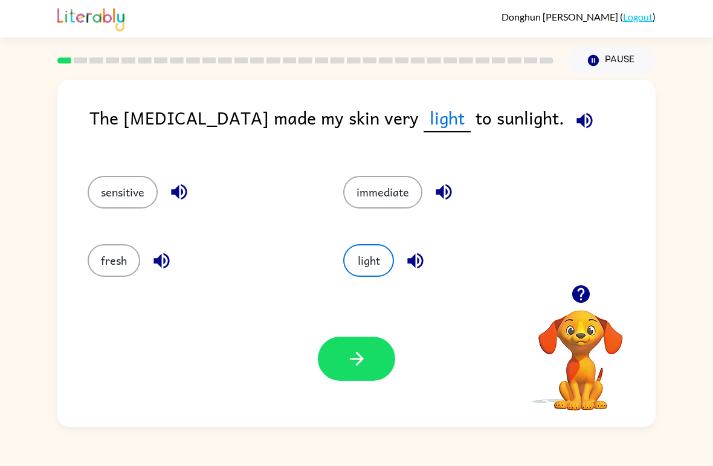
click at [364, 359] on icon "button" at bounding box center [356, 358] width 21 height 21
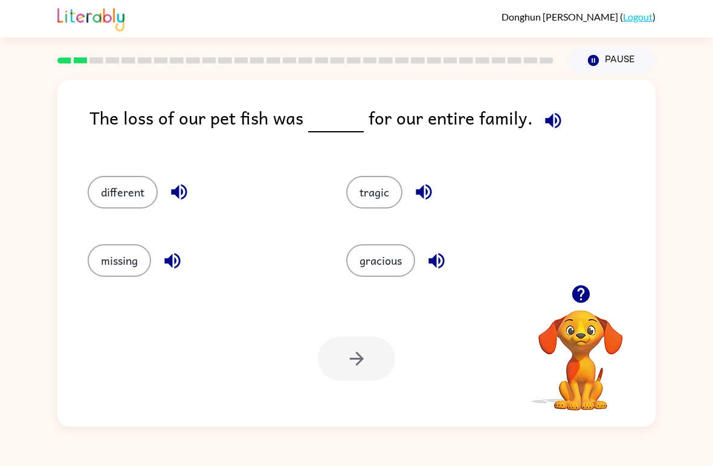
click at [390, 264] on button "gracious" at bounding box center [380, 260] width 69 height 33
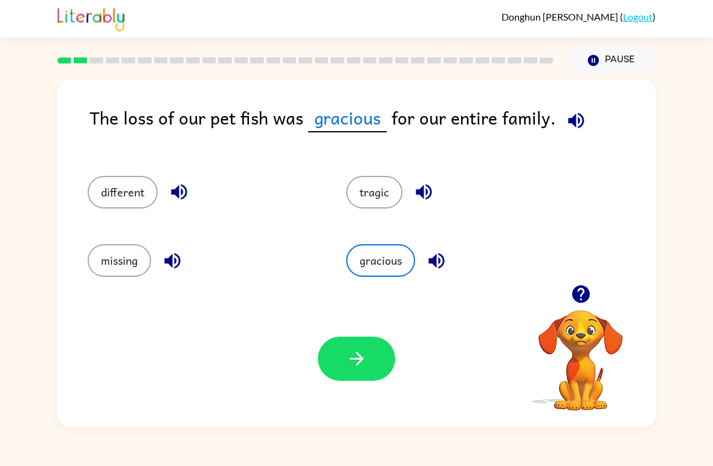
click at [372, 344] on button "button" at bounding box center [356, 359] width 77 height 44
click at [433, 253] on icon "button" at bounding box center [436, 260] width 21 height 21
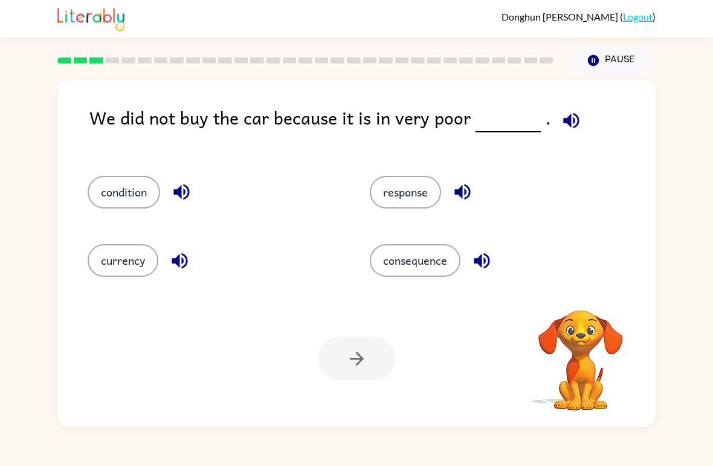
click at [405, 189] on button "response" at bounding box center [405, 192] width 71 height 33
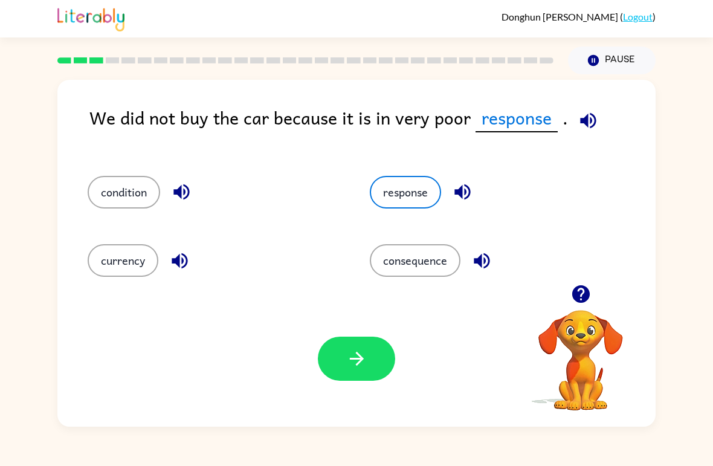
click at [474, 181] on button "button" at bounding box center [462, 191] width 31 height 31
click at [439, 260] on button "consequence" at bounding box center [415, 260] width 91 height 33
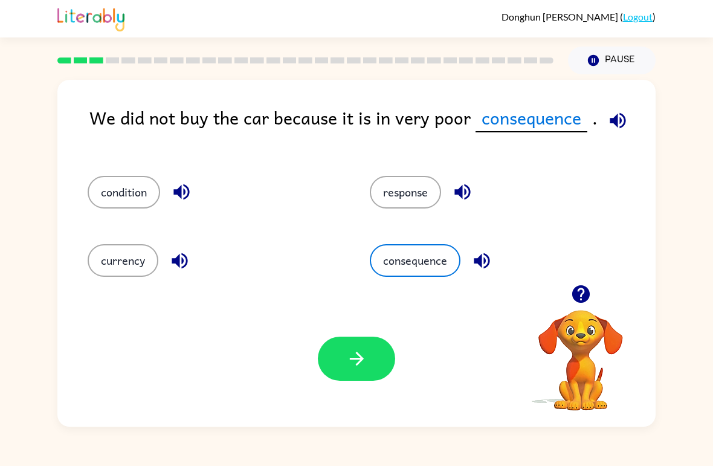
click at [492, 259] on icon "button" at bounding box center [481, 260] width 21 height 21
click at [183, 251] on icon "button" at bounding box center [179, 260] width 21 height 21
click at [182, 192] on icon "button" at bounding box center [181, 192] width 16 height 16
click at [450, 190] on button "button" at bounding box center [462, 191] width 31 height 31
click at [475, 192] on button "button" at bounding box center [462, 191] width 31 height 31
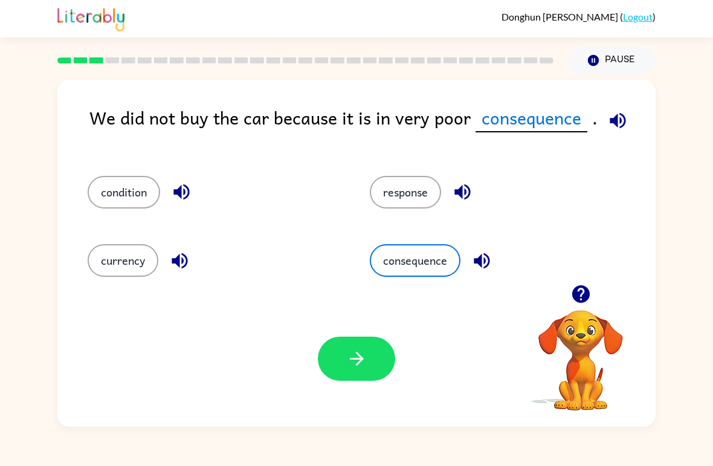
click at [424, 189] on button "response" at bounding box center [405, 192] width 71 height 33
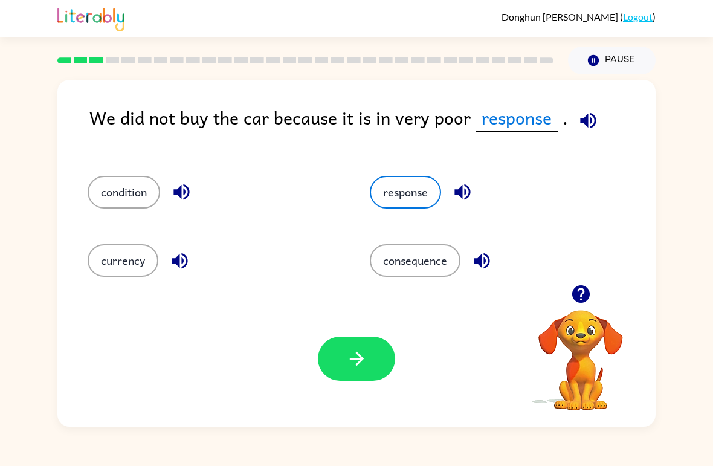
click at [471, 179] on button "button" at bounding box center [462, 191] width 31 height 31
click at [590, 110] on button "button" at bounding box center [588, 120] width 31 height 31
click at [472, 186] on icon "button" at bounding box center [462, 191] width 21 height 21
click at [497, 253] on div "consequence" at bounding box center [497, 260] width 254 height 33
click at [480, 266] on icon "button" at bounding box center [481, 260] width 21 height 21
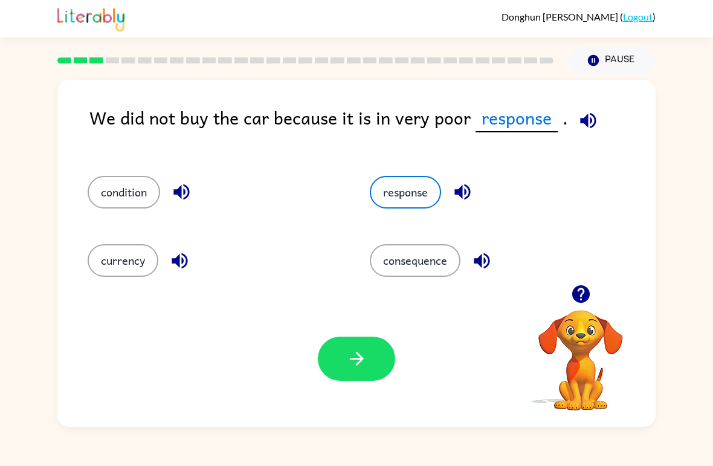
click at [166, 256] on button "button" at bounding box center [179, 260] width 31 height 31
click at [185, 183] on icon "button" at bounding box center [181, 191] width 21 height 21
click at [429, 261] on button "consequence" at bounding box center [415, 260] width 91 height 33
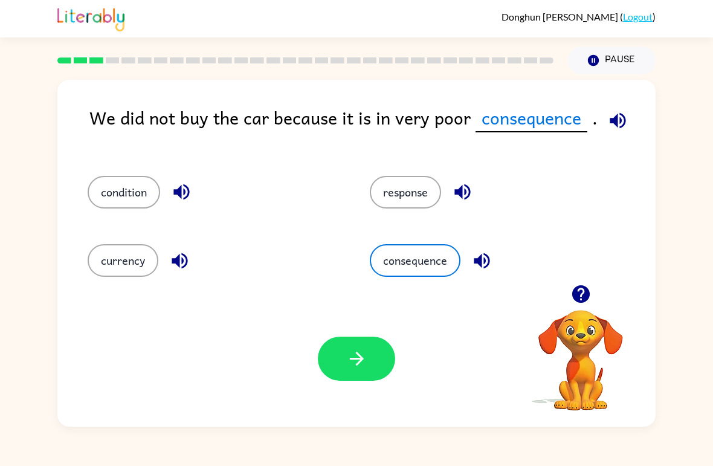
click at [378, 347] on button "button" at bounding box center [356, 359] width 77 height 44
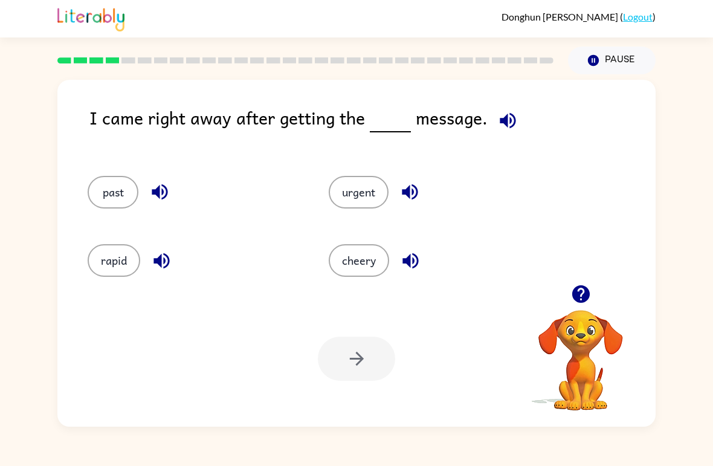
click at [515, 103] on div "I came right away after getting the message. past urgent rapid cheery Your brow…" at bounding box center [356, 253] width 598 height 347
click at [526, 123] on div "I came right away after getting the message." at bounding box center [372, 128] width 566 height 48
click at [508, 118] on icon "button" at bounding box center [507, 120] width 21 height 21
click at [151, 205] on button "button" at bounding box center [159, 191] width 31 height 31
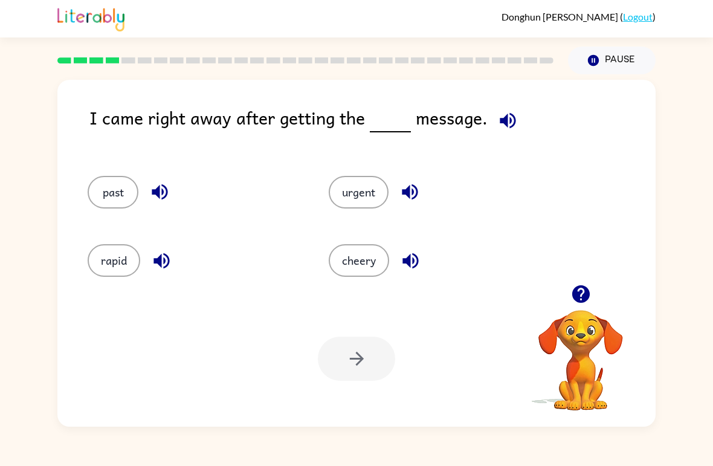
click at [131, 199] on button "past" at bounding box center [113, 192] width 51 height 33
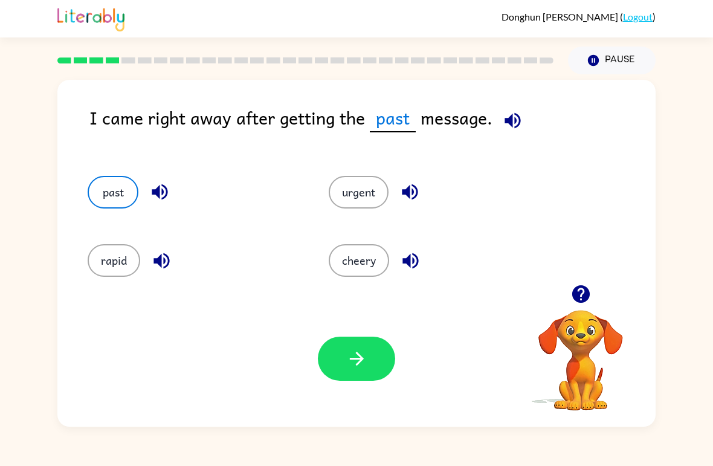
click at [413, 181] on button "button" at bounding box center [410, 191] width 31 height 31
click at [416, 266] on icon "button" at bounding box center [410, 261] width 16 height 16
click at [166, 260] on icon "button" at bounding box center [161, 260] width 21 height 21
click at [132, 202] on button "past" at bounding box center [113, 192] width 51 height 33
click at [373, 352] on button "button" at bounding box center [356, 359] width 77 height 44
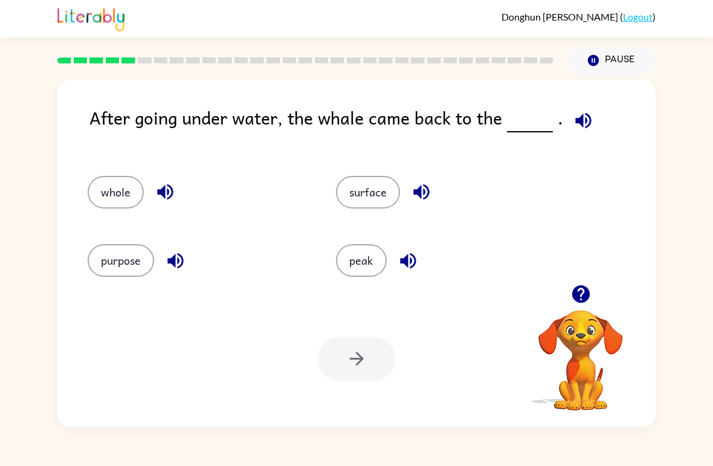
click at [589, 103] on div "After going under water, the whale came back to the . whole surface purpose pea…" at bounding box center [356, 253] width 598 height 347
click at [588, 103] on div "After going under water, the whale came back to the . whole surface purpose pea…" at bounding box center [356, 253] width 598 height 347
click at [593, 110] on span at bounding box center [581, 117] width 36 height 27
click at [589, 111] on icon "button" at bounding box center [583, 120] width 21 height 21
click at [143, 253] on button "purpose" at bounding box center [121, 260] width 66 height 33
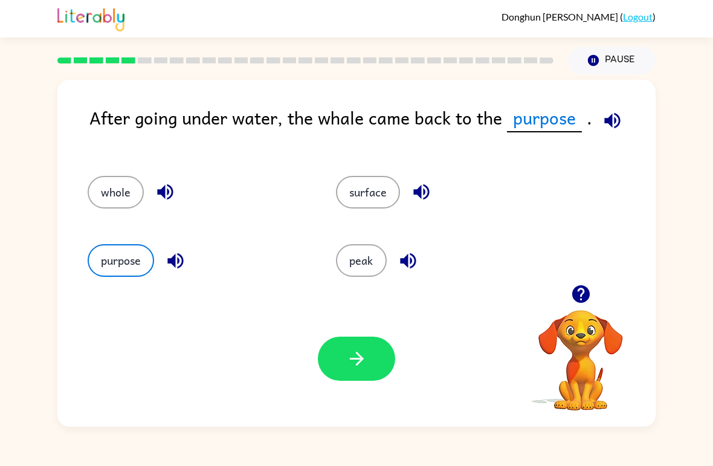
click at [170, 261] on icon "button" at bounding box center [175, 261] width 16 height 16
click at [172, 201] on icon "button" at bounding box center [165, 191] width 21 height 21
click at [126, 195] on button "whole" at bounding box center [116, 192] width 56 height 33
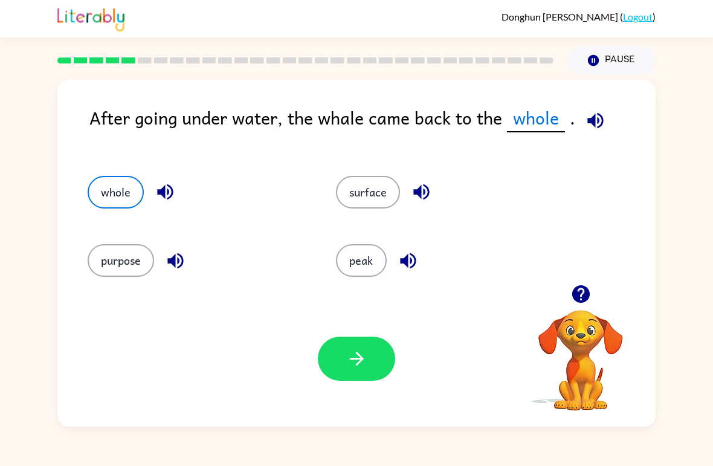
click at [425, 191] on icon "button" at bounding box center [421, 191] width 21 height 21
click at [373, 188] on button "surface" at bounding box center [368, 192] width 64 height 33
click at [403, 257] on icon "button" at bounding box center [408, 260] width 21 height 21
click at [379, 261] on button "peak" at bounding box center [361, 260] width 51 height 33
click at [398, 196] on button "surface" at bounding box center [368, 192] width 64 height 33
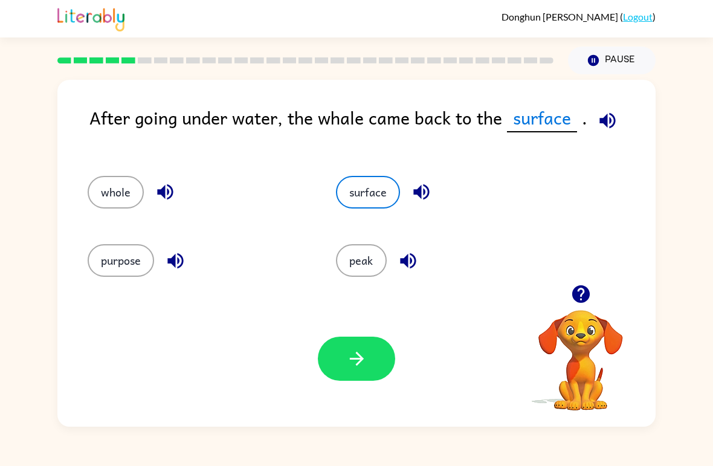
click at [364, 262] on button "peak" at bounding box center [361, 260] width 51 height 33
click at [371, 372] on button "button" at bounding box center [356, 359] width 77 height 44
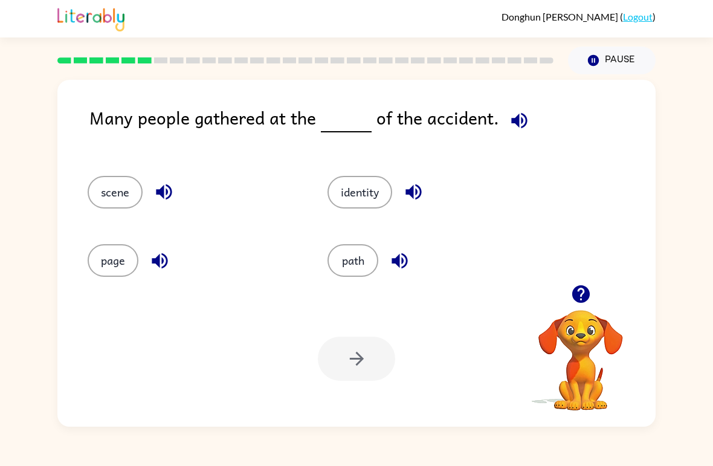
click at [396, 261] on icon "button" at bounding box center [400, 261] width 16 height 16
click at [363, 256] on button "path" at bounding box center [352, 260] width 51 height 33
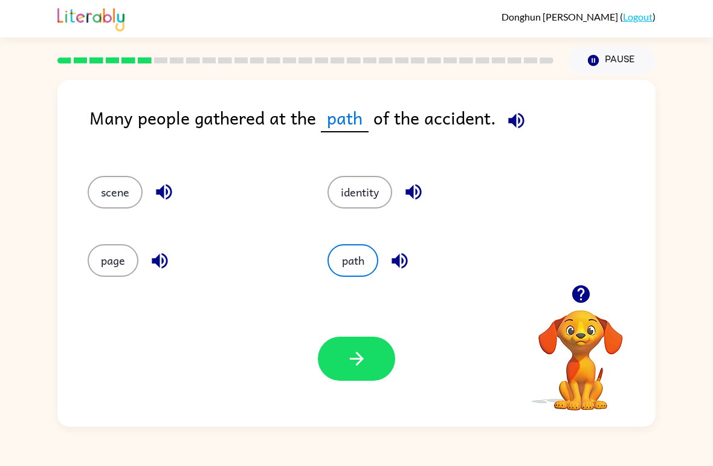
click at [513, 129] on icon "button" at bounding box center [516, 120] width 21 height 21
click at [410, 253] on icon "button" at bounding box center [399, 260] width 21 height 21
click at [527, 113] on button "button" at bounding box center [516, 120] width 31 height 31
click at [527, 117] on button "button" at bounding box center [516, 120] width 31 height 31
click at [402, 251] on icon "button" at bounding box center [399, 260] width 21 height 21
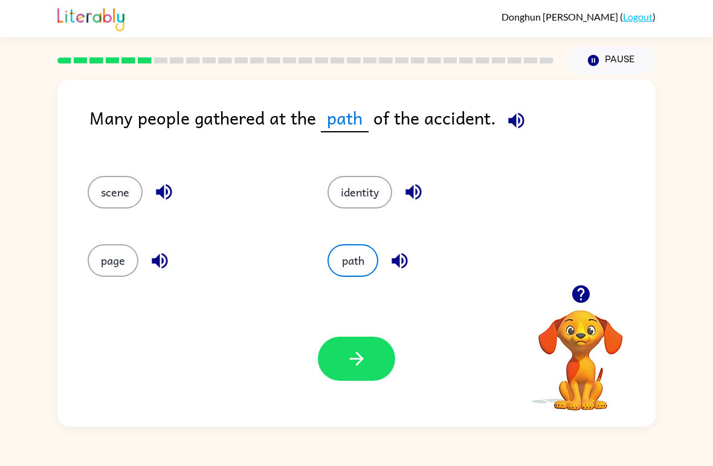
click at [540, 110] on div "Many people gathered at the path of the accident." at bounding box center [372, 128] width 566 height 48
click at [516, 121] on icon "button" at bounding box center [516, 120] width 16 height 16
click at [518, 118] on icon "button" at bounding box center [516, 120] width 21 height 21
click at [408, 248] on button "button" at bounding box center [399, 260] width 31 height 31
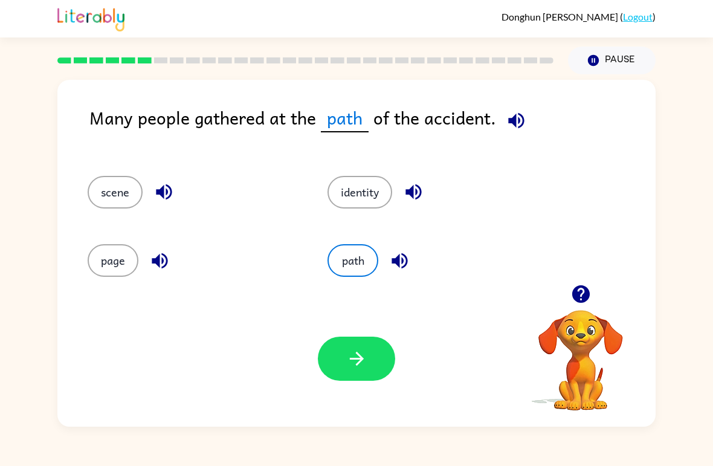
click at [506, 124] on icon "button" at bounding box center [516, 120] width 21 height 21
click at [507, 116] on icon "button" at bounding box center [516, 120] width 21 height 21
click at [515, 125] on icon "button" at bounding box center [516, 120] width 21 height 21
click at [517, 116] on icon "button" at bounding box center [516, 120] width 21 height 21
click at [412, 247] on div "path" at bounding box center [433, 260] width 212 height 33
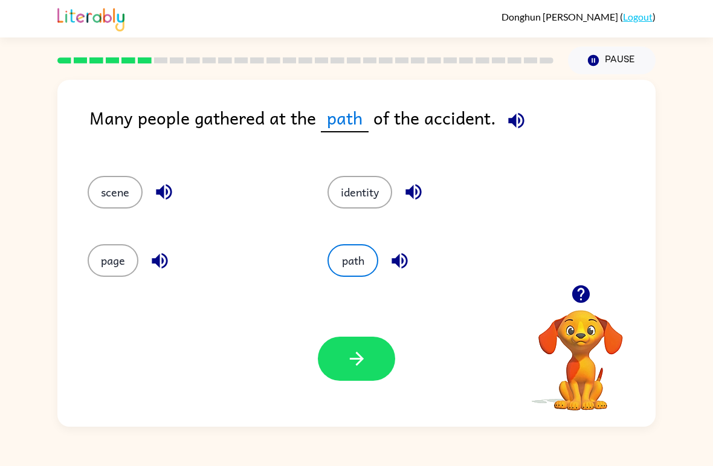
click at [520, 113] on icon "button" at bounding box center [516, 120] width 21 height 21
click at [513, 129] on icon "button" at bounding box center [516, 120] width 21 height 21
click at [405, 250] on button "button" at bounding box center [399, 260] width 31 height 31
click at [520, 117] on icon "button" at bounding box center [516, 120] width 16 height 16
click at [373, 332] on div "Your browser must support playing .mp4 files to use Literably. Please try using…" at bounding box center [356, 359] width 598 height 136
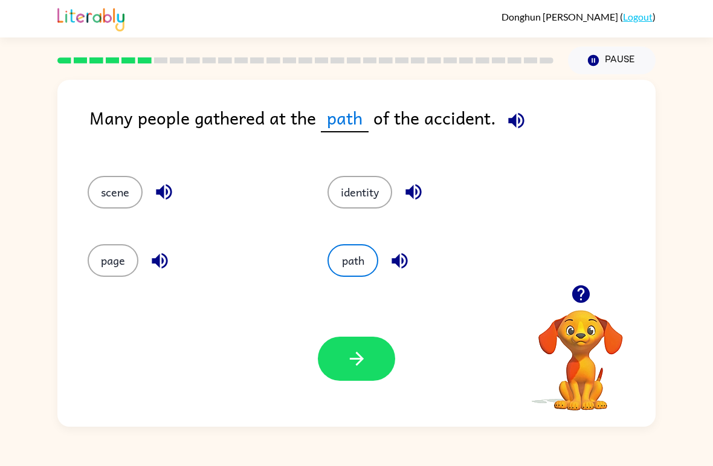
click at [342, 359] on button "button" at bounding box center [356, 359] width 77 height 44
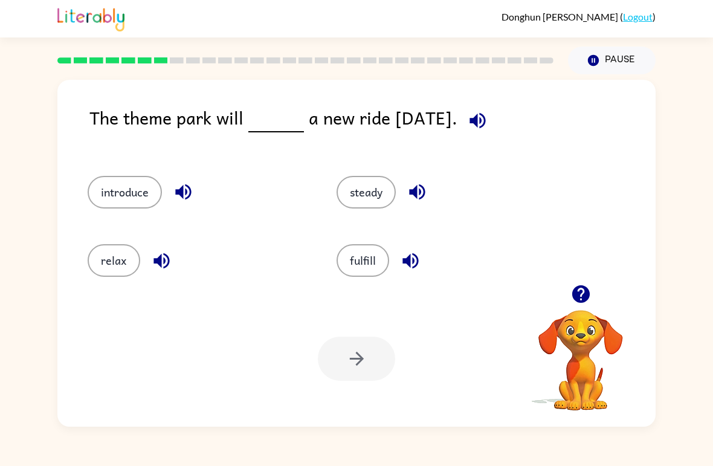
click at [141, 197] on button "introduce" at bounding box center [125, 192] width 74 height 33
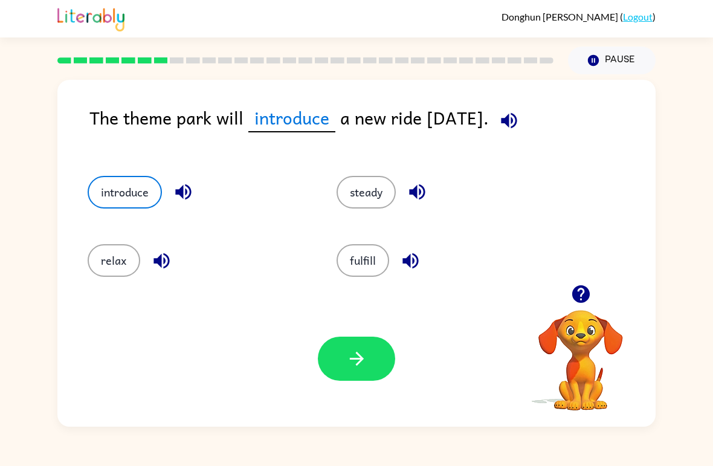
click at [372, 358] on button "button" at bounding box center [356, 359] width 77 height 44
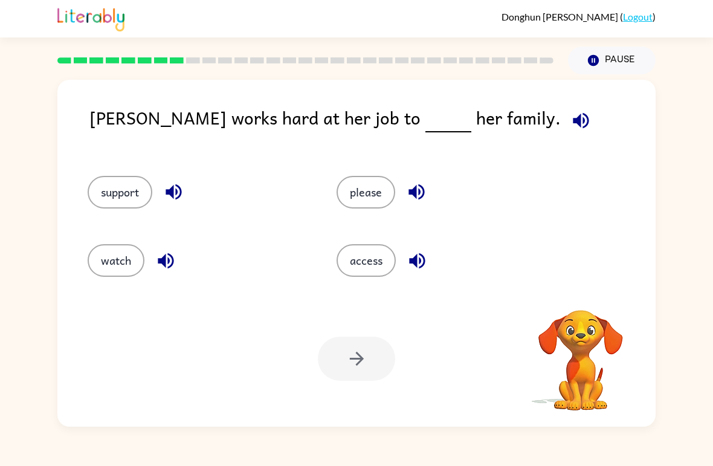
click at [573, 117] on icon "button" at bounding box center [581, 120] width 16 height 16
click at [439, 182] on div "please" at bounding box center [447, 192] width 221 height 33
click at [181, 263] on button "button" at bounding box center [165, 260] width 31 height 31
click at [167, 194] on icon "button" at bounding box center [174, 192] width 16 height 16
click at [417, 263] on icon "button" at bounding box center [417, 261] width 16 height 16
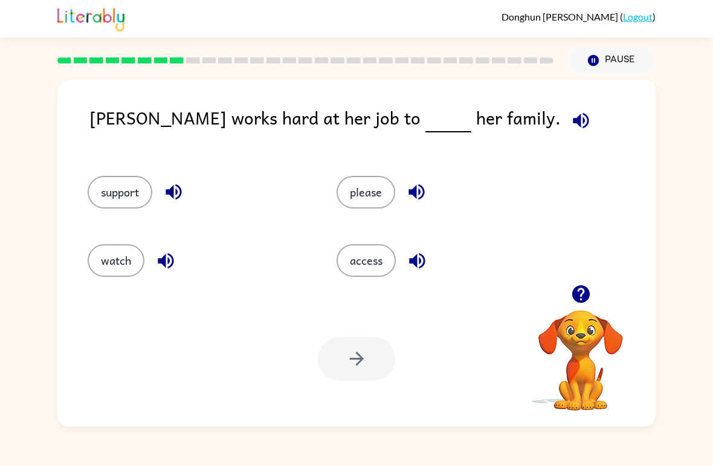
click at [425, 194] on icon "button" at bounding box center [416, 191] width 21 height 21
click at [382, 266] on button "access" at bounding box center [366, 260] width 59 height 33
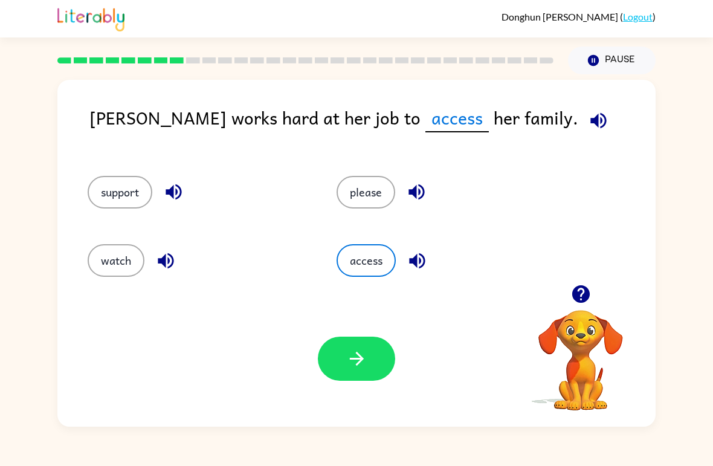
click at [370, 352] on button "button" at bounding box center [356, 359] width 77 height 44
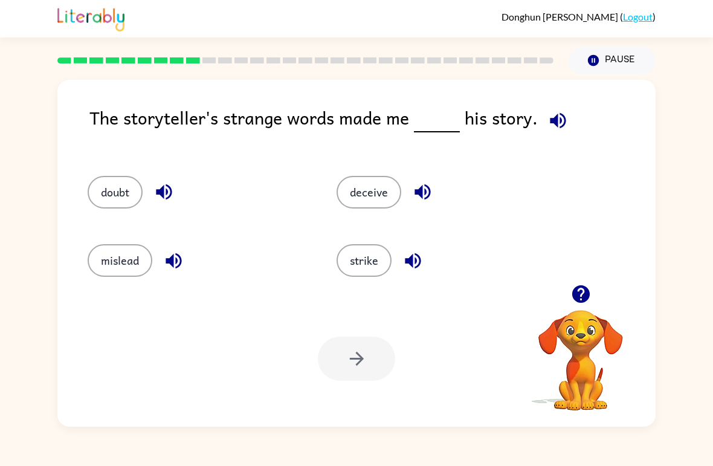
click at [547, 111] on icon "button" at bounding box center [557, 120] width 21 height 21
click at [135, 192] on button "doubt" at bounding box center [115, 192] width 55 height 33
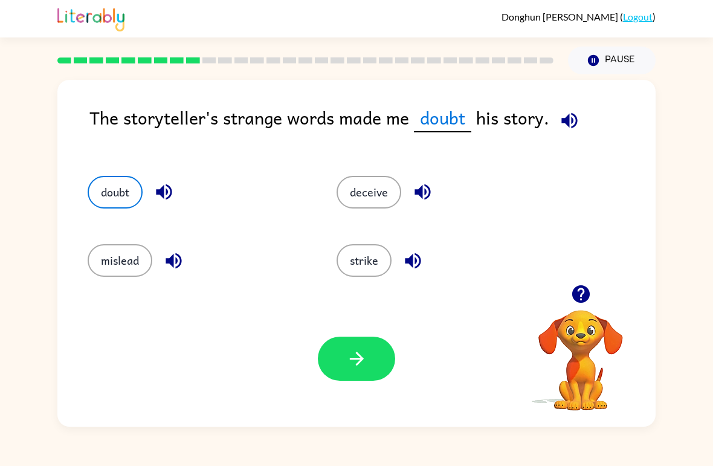
click at [162, 199] on icon "button" at bounding box center [163, 191] width 21 height 21
click at [429, 195] on icon "button" at bounding box center [422, 192] width 16 height 16
click at [422, 258] on icon "button" at bounding box center [412, 260] width 21 height 21
click at [384, 190] on button "deceive" at bounding box center [369, 192] width 65 height 33
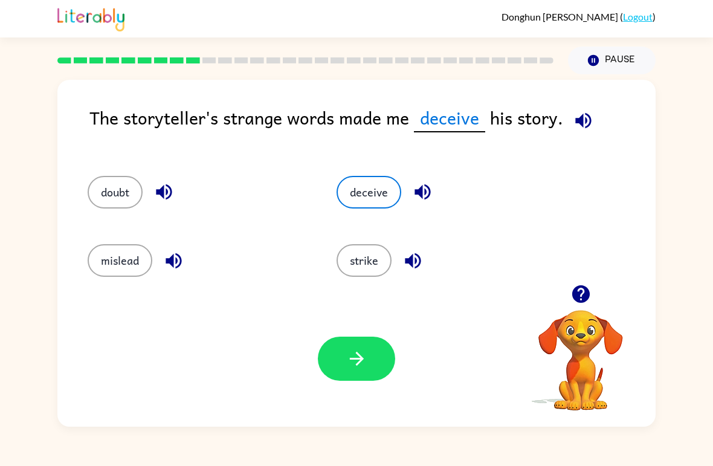
click at [417, 275] on button "button" at bounding box center [413, 260] width 31 height 31
click at [376, 267] on button "strike" at bounding box center [364, 260] width 55 height 33
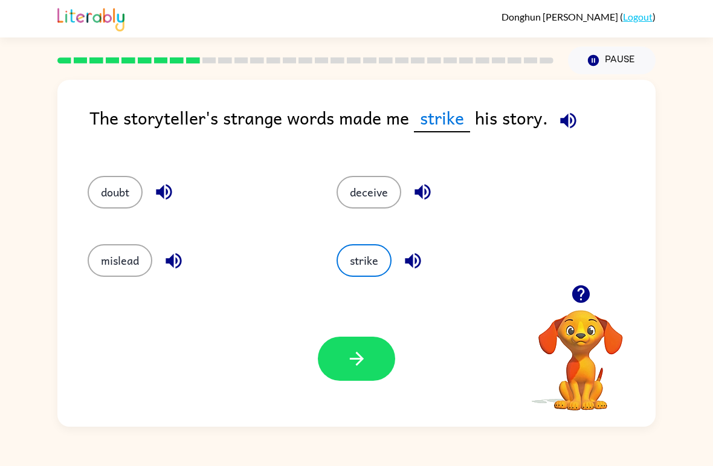
click at [359, 357] on icon "button" at bounding box center [356, 359] width 14 height 14
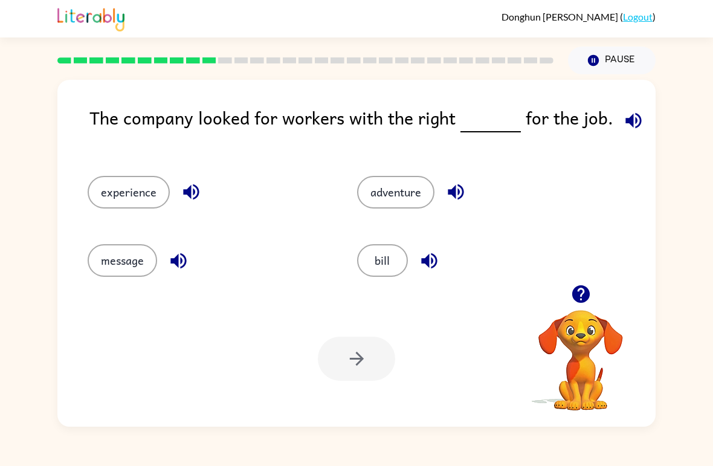
click at [659, 124] on div "The company looked for workers with the right for the job. experience adventure…" at bounding box center [356, 250] width 713 height 352
click at [636, 113] on icon "button" at bounding box center [633, 120] width 21 height 21
click at [181, 188] on icon "button" at bounding box center [191, 191] width 21 height 21
click at [201, 192] on button "button" at bounding box center [191, 191] width 31 height 31
click at [182, 264] on icon "button" at bounding box center [178, 260] width 21 height 21
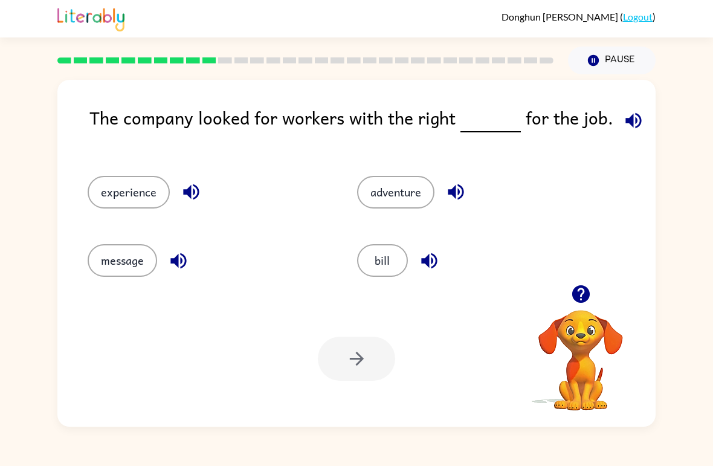
click at [469, 185] on button "button" at bounding box center [455, 191] width 31 height 31
click at [421, 267] on icon "button" at bounding box center [429, 260] width 21 height 21
click at [459, 186] on icon "button" at bounding box center [456, 192] width 16 height 16
click at [434, 264] on icon "button" at bounding box center [429, 260] width 21 height 21
click at [400, 253] on button "bill" at bounding box center [382, 260] width 51 height 33
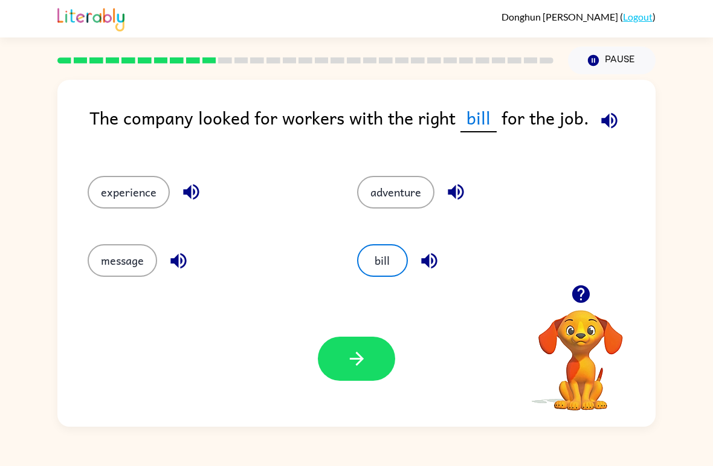
click at [182, 184] on icon "button" at bounding box center [191, 191] width 21 height 21
click at [392, 267] on button "bill" at bounding box center [382, 260] width 51 height 33
click at [371, 344] on button "button" at bounding box center [356, 359] width 77 height 44
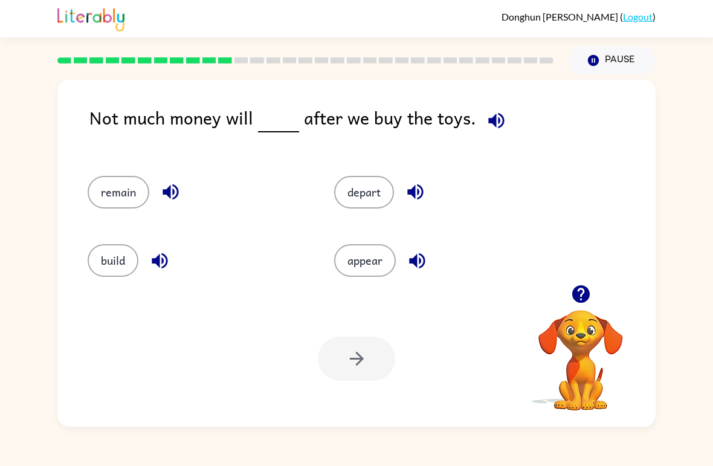
click at [500, 126] on icon "button" at bounding box center [496, 120] width 21 height 21
click at [387, 196] on button "depart" at bounding box center [364, 192] width 60 height 33
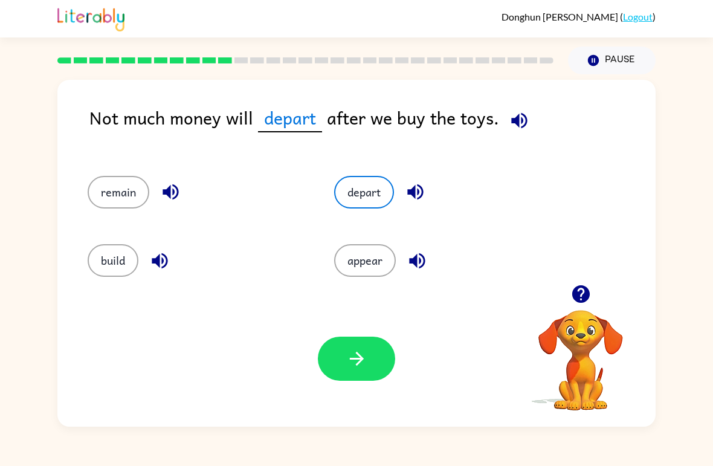
click at [418, 189] on icon "button" at bounding box center [415, 191] width 21 height 21
click at [419, 260] on icon "button" at bounding box center [417, 260] width 21 height 21
click at [156, 268] on icon "button" at bounding box center [159, 260] width 21 height 21
click at [176, 179] on button "button" at bounding box center [170, 191] width 31 height 31
click at [417, 204] on button "button" at bounding box center [415, 191] width 31 height 31
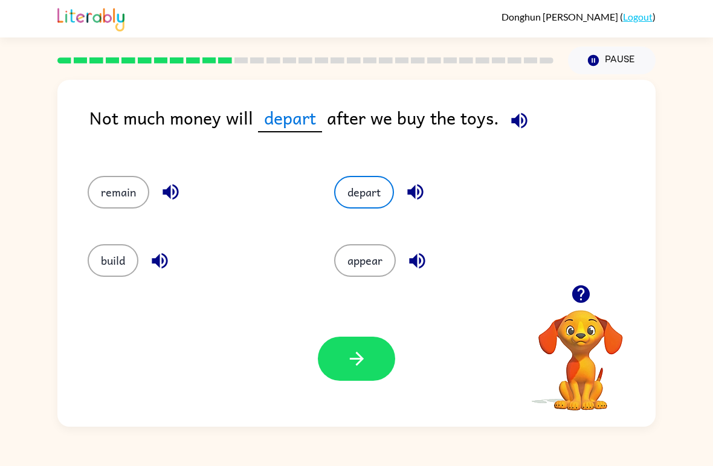
click at [404, 367] on div "Your browser must support playing .mp4 files to use Literably. Please try using…" at bounding box center [356, 359] width 598 height 136
click at [353, 358] on icon "button" at bounding box center [356, 358] width 21 height 21
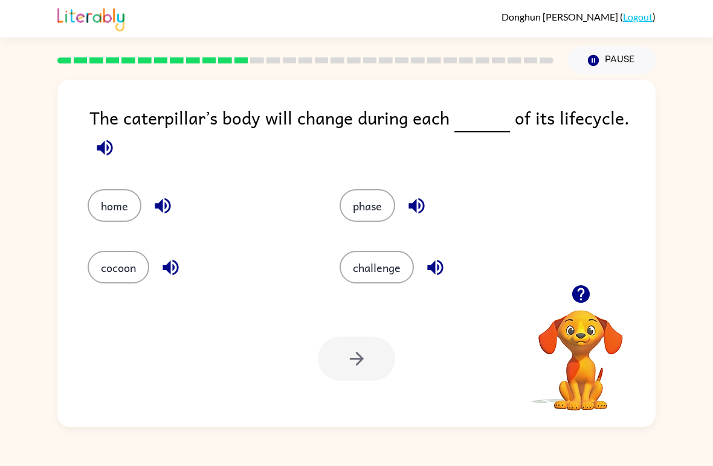
click at [561, 121] on div "The caterpillar’s body will change during each of its lifecycle." at bounding box center [372, 134] width 566 height 61
click at [616, 122] on div "The caterpillar’s body will change during each of its lifecycle." at bounding box center [372, 134] width 566 height 61
click at [103, 144] on icon "button" at bounding box center [105, 148] width 16 height 16
click at [434, 291] on div "Your browser must support playing .mp4 files to use Literably. Please try using…" at bounding box center [356, 359] width 598 height 136
click at [442, 260] on icon "button" at bounding box center [435, 267] width 21 height 21
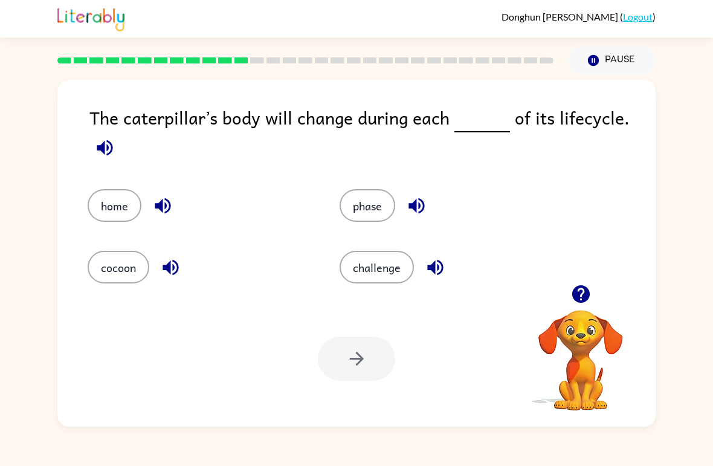
click at [174, 264] on icon "button" at bounding box center [170, 267] width 21 height 21
click at [170, 195] on button "button" at bounding box center [162, 205] width 31 height 31
click at [419, 205] on icon "button" at bounding box center [416, 205] width 21 height 21
click at [373, 205] on button "phase" at bounding box center [368, 205] width 56 height 33
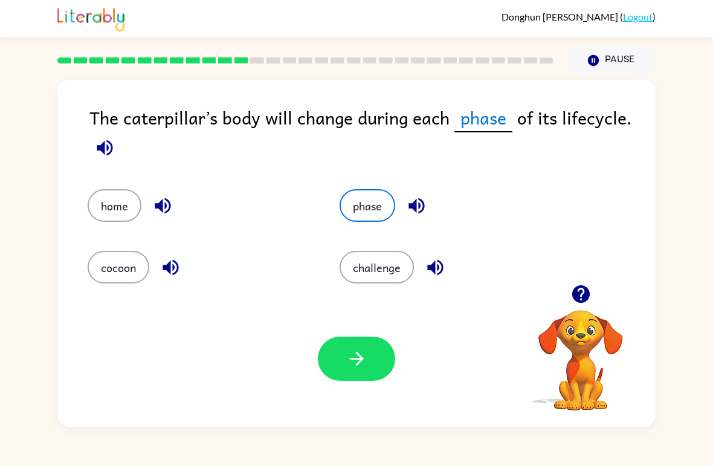
click at [367, 351] on icon "button" at bounding box center [356, 358] width 21 height 21
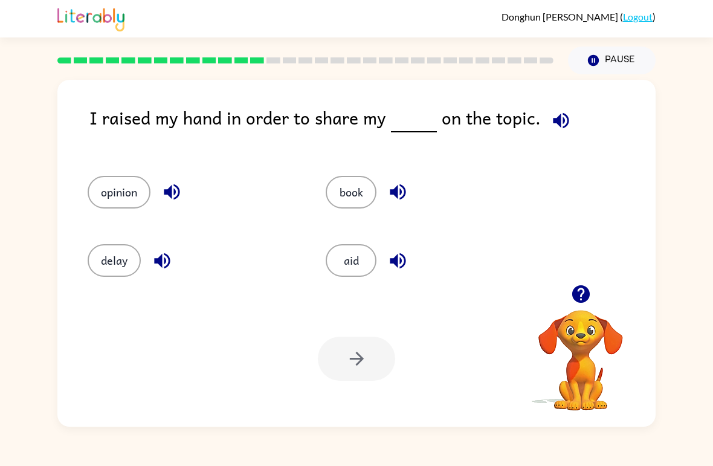
click at [564, 113] on icon "button" at bounding box center [560, 120] width 21 height 21
click at [375, 189] on button "book" at bounding box center [351, 192] width 51 height 33
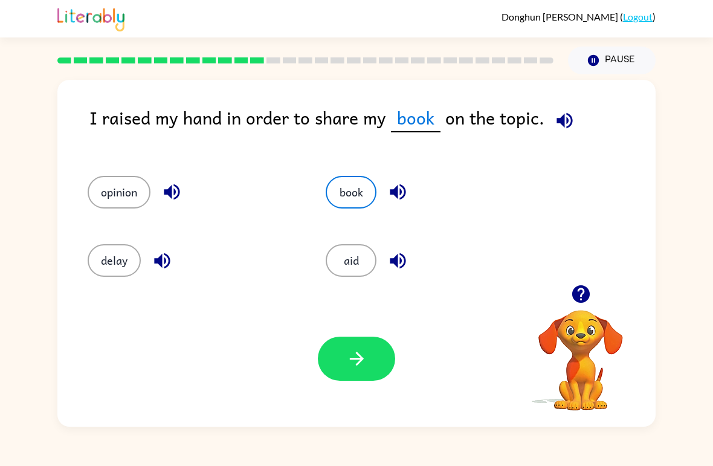
click at [562, 120] on icon "button" at bounding box center [564, 120] width 16 height 16
click at [402, 262] on icon "button" at bounding box center [398, 261] width 16 height 16
click at [166, 250] on icon "button" at bounding box center [162, 260] width 21 height 21
click at [172, 199] on icon "button" at bounding box center [172, 192] width 16 height 16
click at [386, 329] on div "Your browser must support playing .mp4 files to use Literably. Please try using…" at bounding box center [356, 359] width 598 height 136
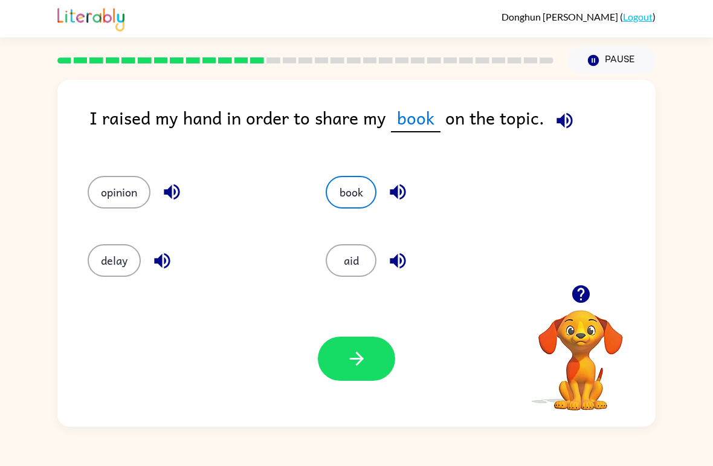
click at [146, 192] on button "opinion" at bounding box center [119, 192] width 63 height 33
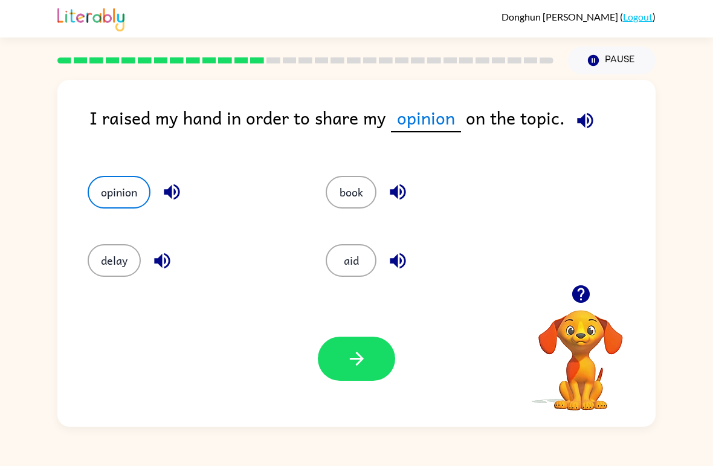
click at [402, 358] on div "Your browser must support playing .mp4 files to use Literably. Please try using…" at bounding box center [356, 359] width 598 height 136
click at [359, 208] on button "book" at bounding box center [351, 192] width 51 height 33
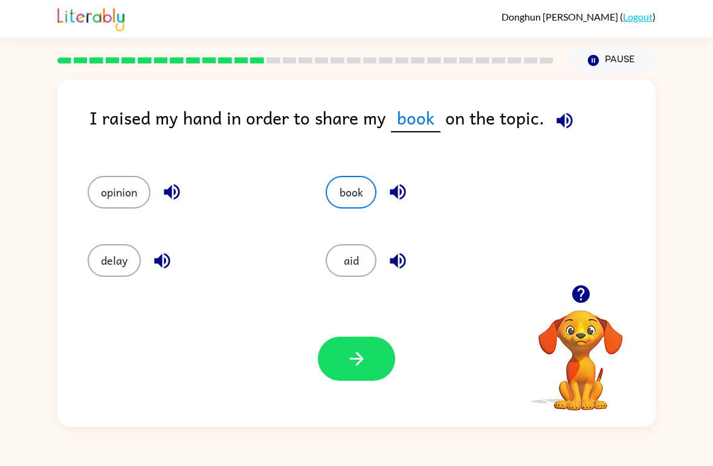
click at [369, 347] on button "button" at bounding box center [356, 359] width 77 height 44
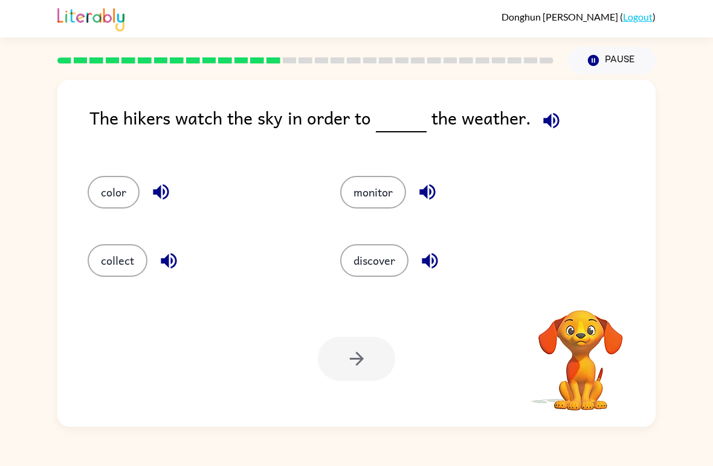
click at [536, 129] on button "button" at bounding box center [551, 120] width 31 height 31
click at [116, 183] on button "color" at bounding box center [114, 192] width 52 height 33
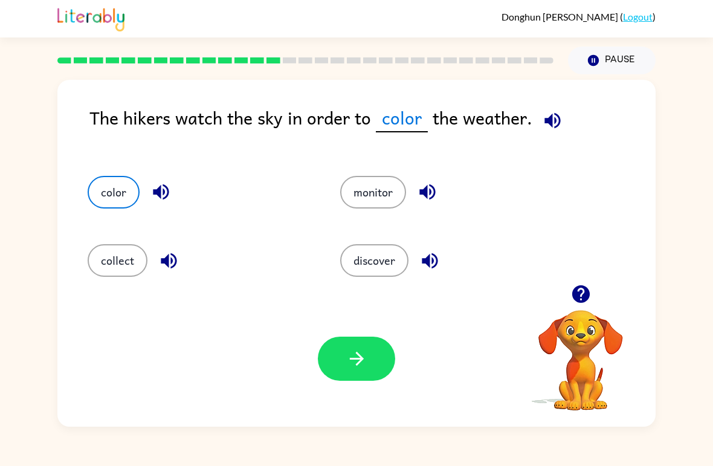
click at [174, 190] on button "button" at bounding box center [161, 191] width 31 height 31
click at [558, 122] on icon "button" at bounding box center [552, 120] width 16 height 16
click at [370, 344] on button "button" at bounding box center [356, 359] width 77 height 44
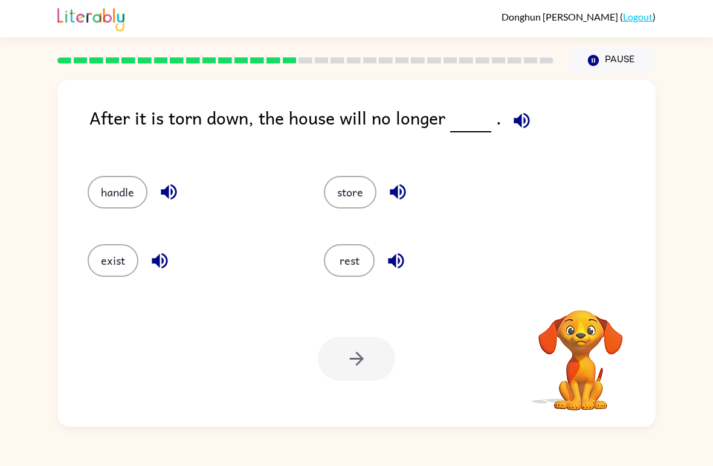
click at [518, 124] on icon "button" at bounding box center [521, 120] width 21 height 21
click at [120, 192] on button "handle" at bounding box center [118, 192] width 60 height 33
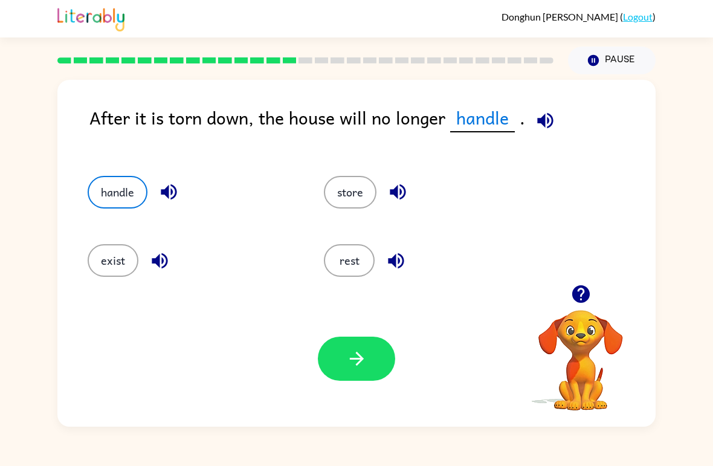
click at [175, 192] on icon "button" at bounding box center [168, 191] width 21 height 21
click at [165, 254] on icon "button" at bounding box center [159, 260] width 21 height 21
click at [403, 194] on icon "button" at bounding box center [397, 191] width 21 height 21
click at [359, 199] on button "store" at bounding box center [350, 192] width 53 height 33
click at [374, 349] on button "button" at bounding box center [356, 359] width 77 height 44
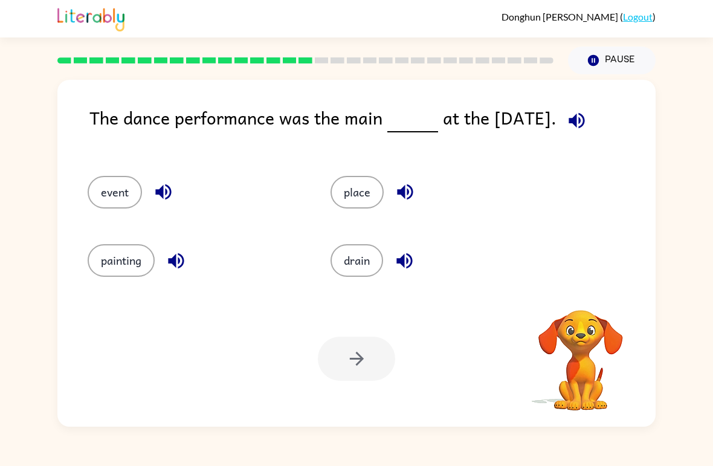
click at [586, 109] on button "button" at bounding box center [576, 120] width 31 height 31
click at [570, 110] on button "button" at bounding box center [576, 120] width 31 height 31
click at [568, 117] on icon "button" at bounding box center [576, 120] width 21 height 21
click at [581, 115] on icon "button" at bounding box center [577, 120] width 16 height 16
click at [377, 203] on button "place" at bounding box center [356, 192] width 53 height 33
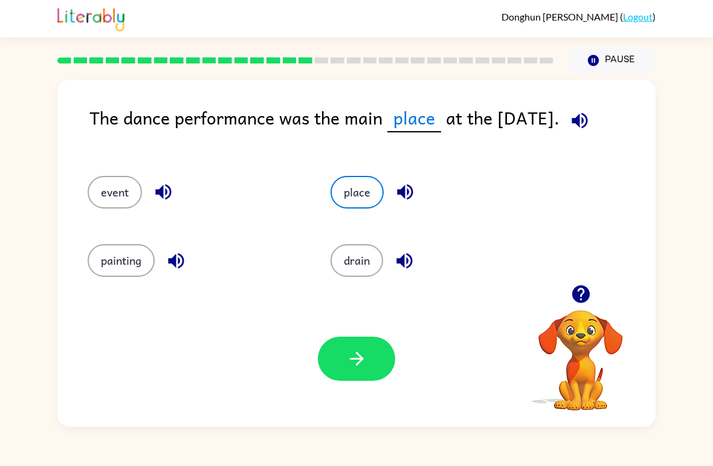
click at [586, 125] on icon "button" at bounding box center [579, 120] width 21 height 21
click at [378, 356] on button "button" at bounding box center [356, 359] width 77 height 44
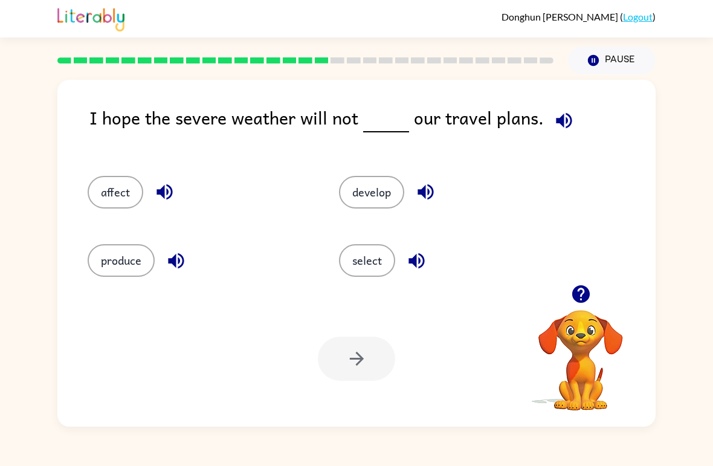
click at [572, 123] on button "button" at bounding box center [564, 120] width 31 height 31
click at [553, 113] on icon "button" at bounding box center [563, 120] width 21 height 21
click at [128, 206] on button "affect" at bounding box center [116, 192] width 56 height 33
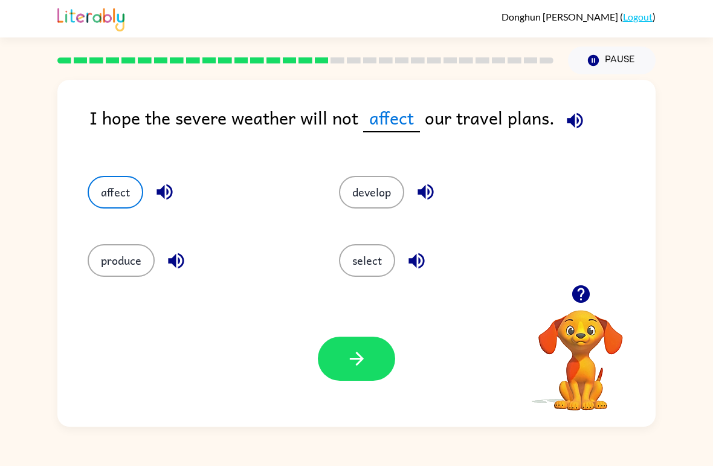
click at [161, 190] on icon "button" at bounding box center [164, 192] width 16 height 16
click at [376, 364] on button "button" at bounding box center [356, 359] width 77 height 44
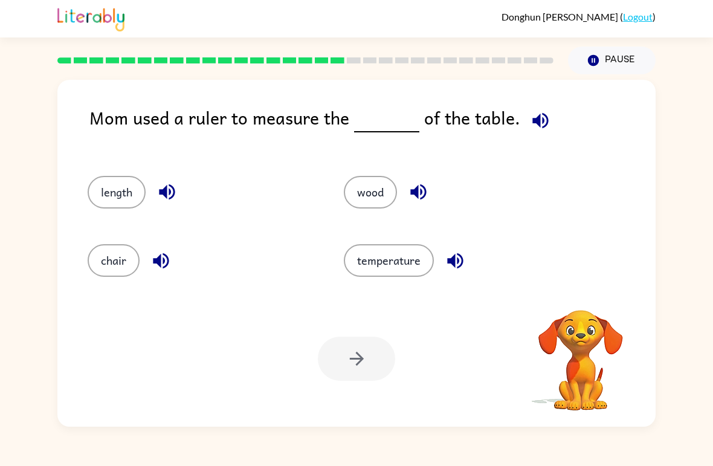
click at [538, 115] on icon "button" at bounding box center [540, 120] width 16 height 16
click at [445, 262] on icon "button" at bounding box center [455, 260] width 21 height 21
click at [413, 257] on button "temperature" at bounding box center [389, 260] width 90 height 33
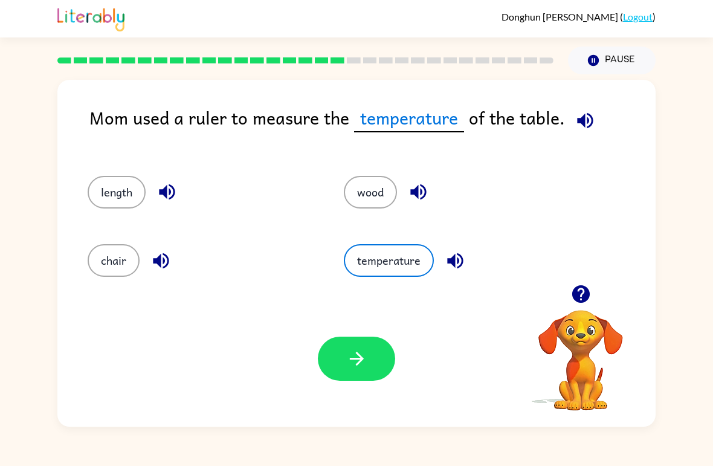
click at [457, 253] on icon "button" at bounding box center [455, 260] width 21 height 21
click at [166, 251] on icon "button" at bounding box center [160, 260] width 21 height 21
click at [172, 194] on icon "button" at bounding box center [166, 191] width 21 height 21
click at [112, 196] on button "length" at bounding box center [117, 192] width 58 height 33
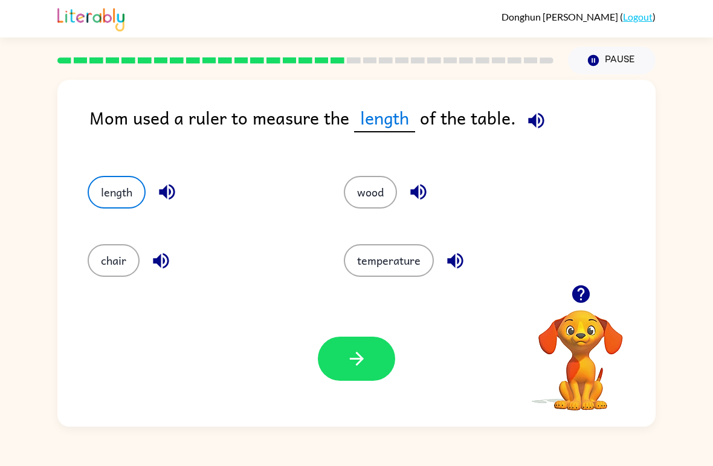
click at [387, 199] on button "wood" at bounding box center [370, 192] width 53 height 33
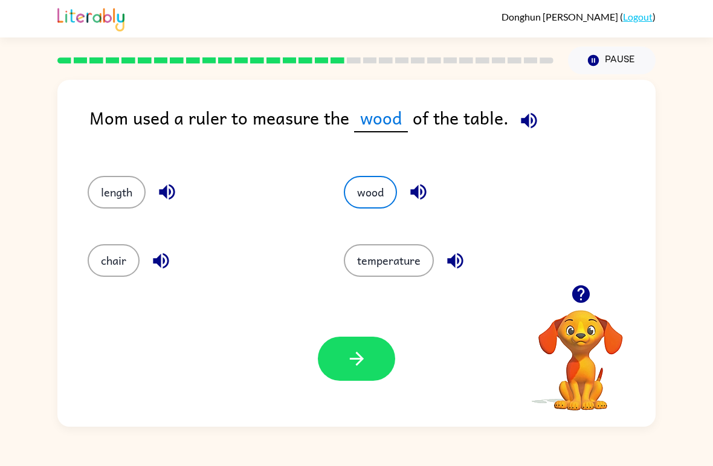
click at [120, 199] on button "length" at bounding box center [117, 192] width 58 height 33
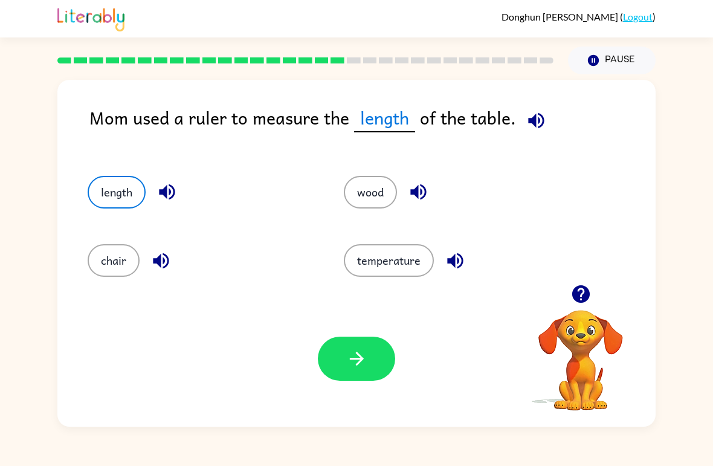
click at [360, 369] on icon "button" at bounding box center [356, 358] width 21 height 21
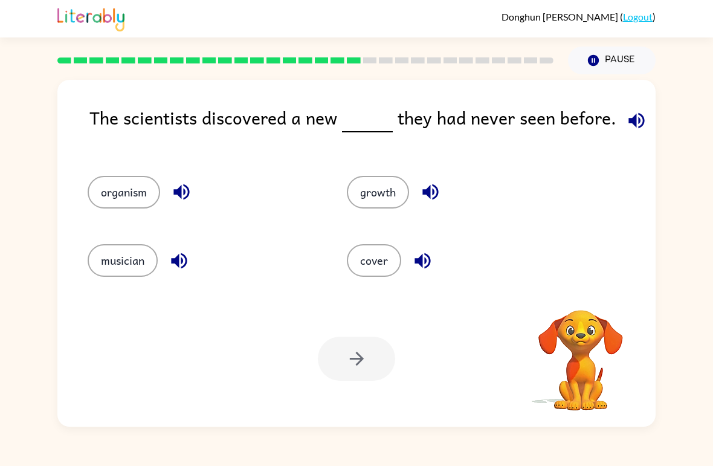
click at [655, 111] on div "The scientists discovered a new they had never seen before." at bounding box center [372, 128] width 566 height 48
click at [655, 110] on div "The scientists discovered a new they had never seen before." at bounding box center [372, 128] width 566 height 48
click at [640, 132] on button "button" at bounding box center [636, 120] width 31 height 31
click at [677, 134] on div "The scientists discovered a new they had never seen before. organism growth mus…" at bounding box center [356, 250] width 713 height 352
click at [179, 195] on icon "button" at bounding box center [181, 192] width 16 height 16
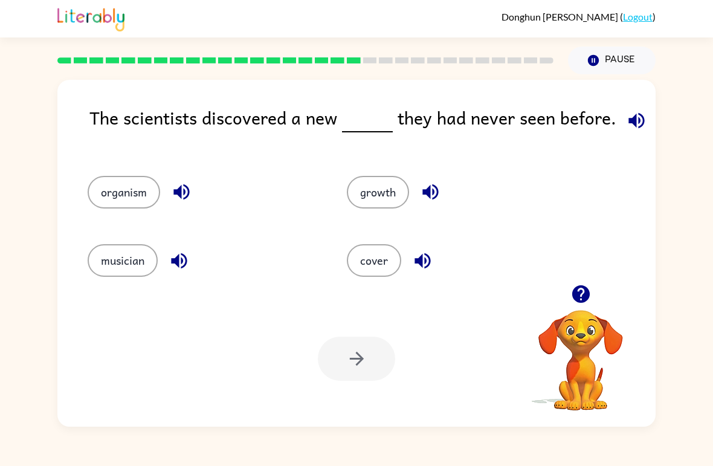
click at [187, 256] on icon "button" at bounding box center [179, 260] width 21 height 21
click at [429, 184] on icon "button" at bounding box center [430, 191] width 21 height 21
click at [422, 265] on icon "button" at bounding box center [422, 261] width 16 height 16
click at [119, 266] on button "musician" at bounding box center [123, 260] width 70 height 33
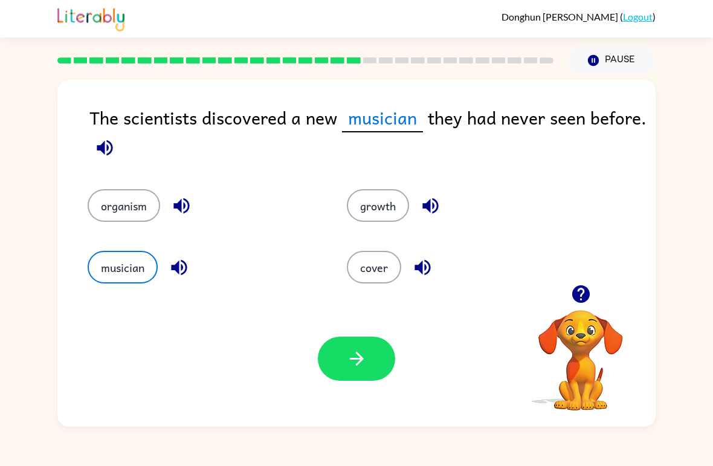
click at [393, 356] on button "button" at bounding box center [356, 359] width 77 height 44
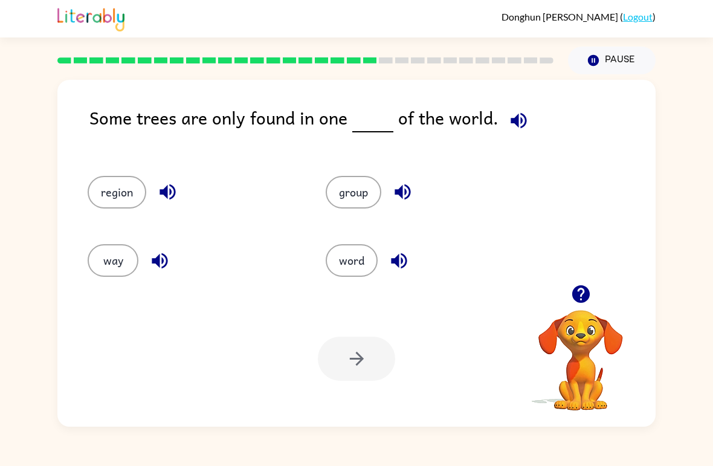
click at [526, 124] on button "button" at bounding box center [518, 120] width 31 height 31
click at [162, 258] on icon "button" at bounding box center [160, 261] width 16 height 16
click at [410, 191] on icon "button" at bounding box center [403, 192] width 16 height 16
click at [403, 262] on icon "button" at bounding box center [398, 260] width 21 height 21
click at [179, 192] on button "button" at bounding box center [167, 191] width 31 height 31
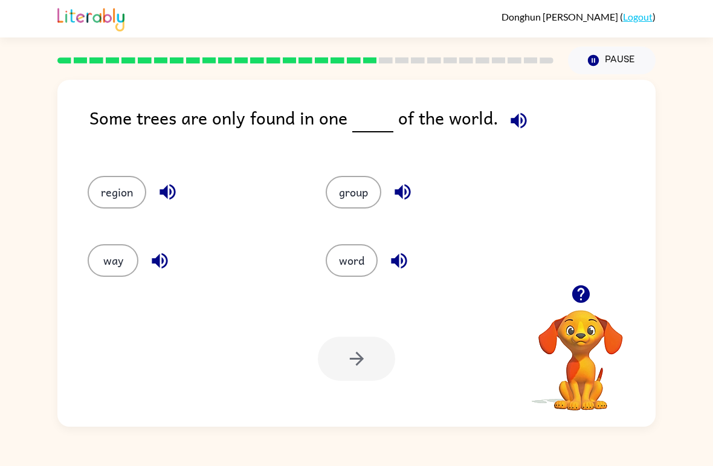
click at [371, 274] on button "word" at bounding box center [352, 260] width 52 height 33
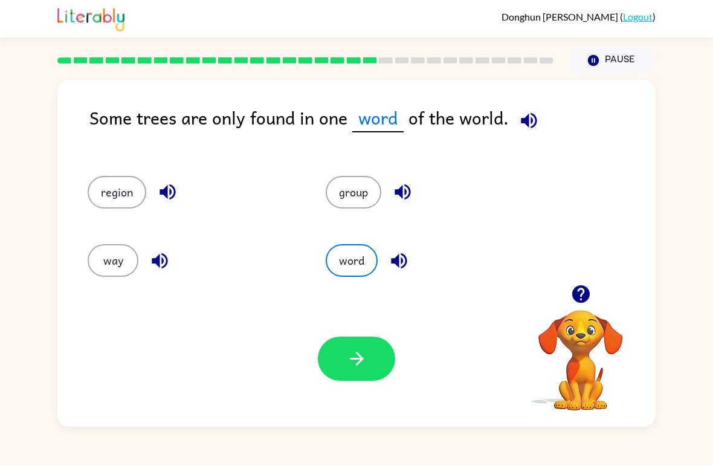
click at [352, 341] on button "button" at bounding box center [356, 359] width 77 height 44
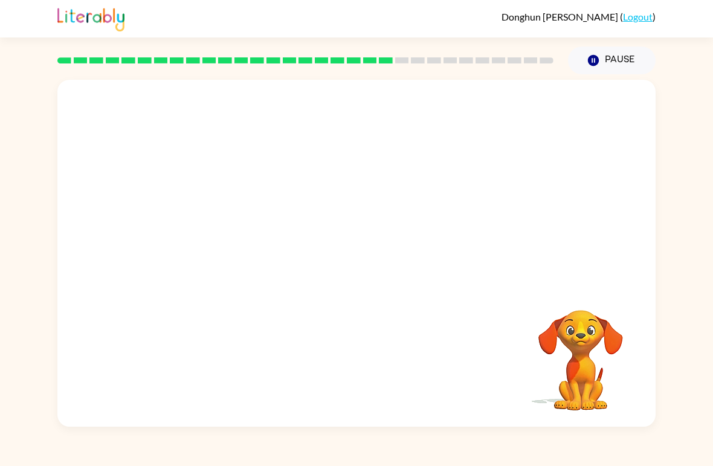
click at [271, 245] on video "Your browser must support playing .mp4 files to use Literably. Please try using…" at bounding box center [356, 182] width 598 height 205
click at [251, 253] on video "Your browser must support playing .mp4 files to use Literably. Please try using…" at bounding box center [356, 182] width 598 height 205
click at [283, 253] on video "Your browser must support playing .mp4 files to use Literably. Please try using…" at bounding box center [356, 182] width 598 height 205
click at [247, 249] on video "Your browser must support playing .mp4 files to use Literably. Please try using…" at bounding box center [356, 182] width 598 height 205
click at [270, 239] on video "Your browser must support playing .mp4 files to use Literably. Please try using…" at bounding box center [356, 182] width 598 height 205
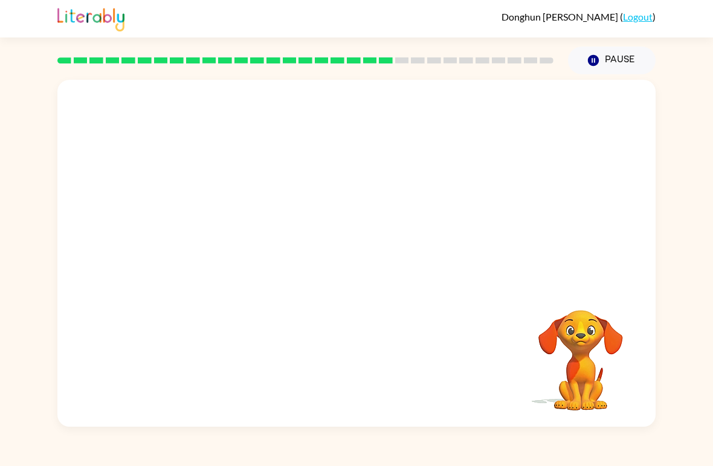
click at [269, 239] on video "Your browser must support playing .mp4 files to use Literably. Please try using…" at bounding box center [356, 182] width 598 height 205
click at [261, 248] on video "Your browser must support playing .mp4 files to use Literably. Please try using…" at bounding box center [356, 182] width 598 height 205
click at [274, 251] on video "Your browser must support playing .mp4 files to use Literably. Please try using…" at bounding box center [356, 182] width 598 height 205
click at [383, 256] on div at bounding box center [356, 259] width 77 height 44
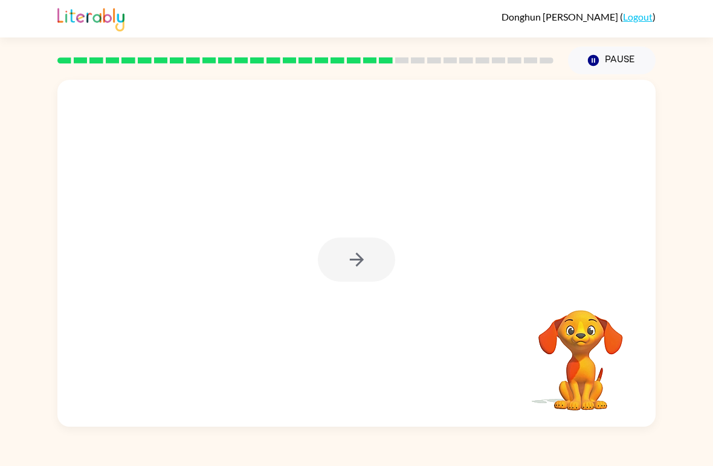
click at [365, 260] on icon "button" at bounding box center [356, 259] width 21 height 21
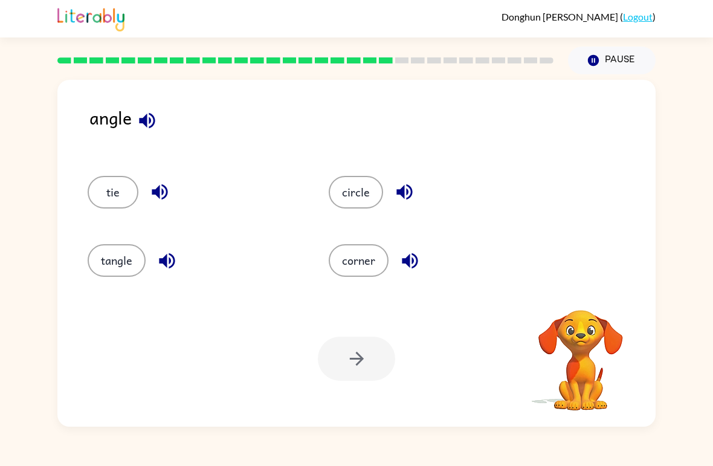
click at [356, 257] on button "corner" at bounding box center [359, 260] width 60 height 33
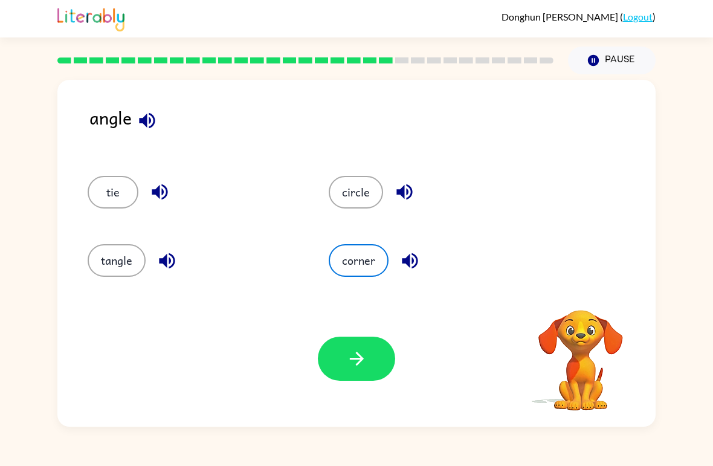
click at [141, 123] on icon "button" at bounding box center [147, 120] width 16 height 16
click at [163, 112] on div "angle" at bounding box center [372, 128] width 566 height 48
click at [153, 123] on icon "button" at bounding box center [147, 120] width 16 height 16
click at [411, 192] on icon "button" at bounding box center [404, 192] width 16 height 16
click at [420, 258] on button "button" at bounding box center [410, 260] width 31 height 31
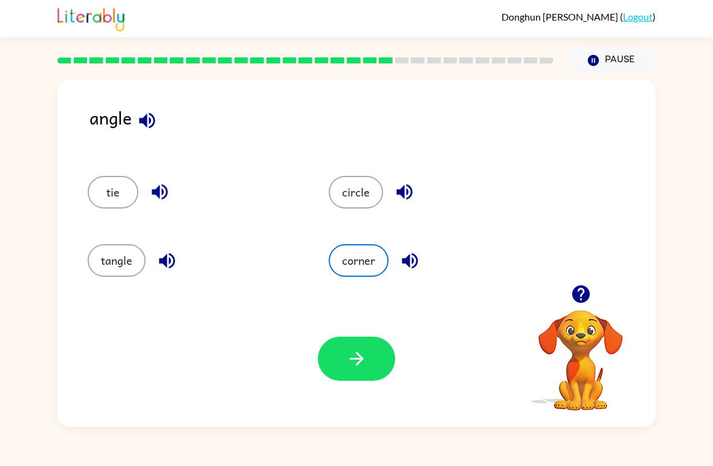
click at [369, 189] on button "circle" at bounding box center [356, 192] width 54 height 33
click at [366, 370] on button "button" at bounding box center [356, 359] width 77 height 44
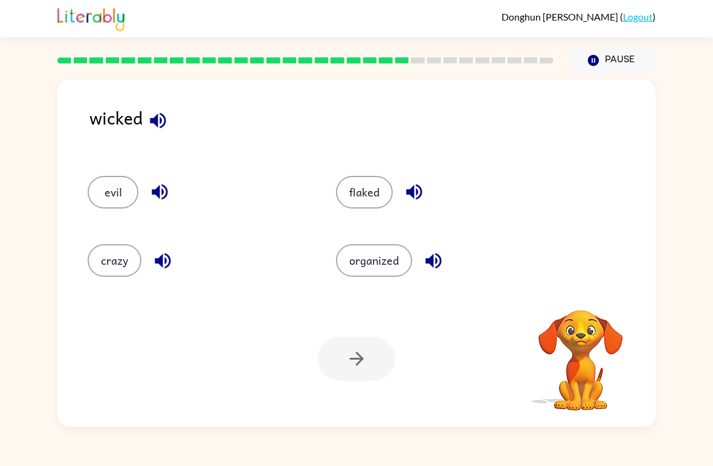
click at [163, 116] on icon "button" at bounding box center [158, 120] width 16 height 16
click at [169, 198] on icon "button" at bounding box center [159, 191] width 21 height 21
click at [164, 271] on icon "button" at bounding box center [162, 260] width 21 height 21
click at [431, 183] on div "flaked" at bounding box center [446, 192] width 221 height 33
click at [429, 192] on button "button" at bounding box center [414, 191] width 31 height 31
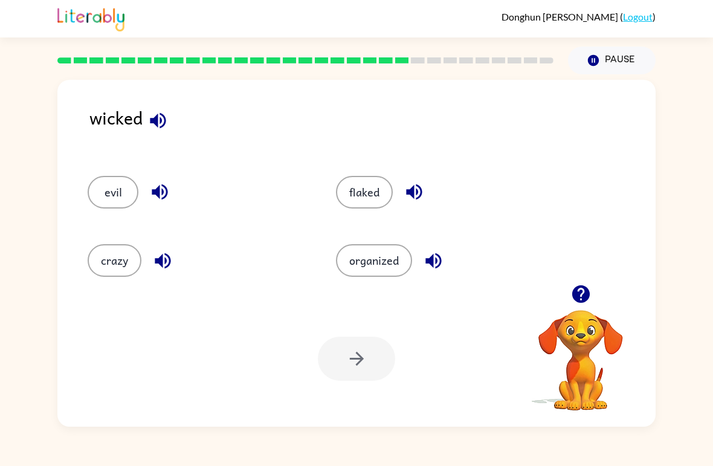
click at [431, 265] on icon "button" at bounding box center [433, 261] width 16 height 16
click at [154, 109] on button "button" at bounding box center [158, 120] width 31 height 31
click at [393, 271] on button "organized" at bounding box center [374, 260] width 76 height 33
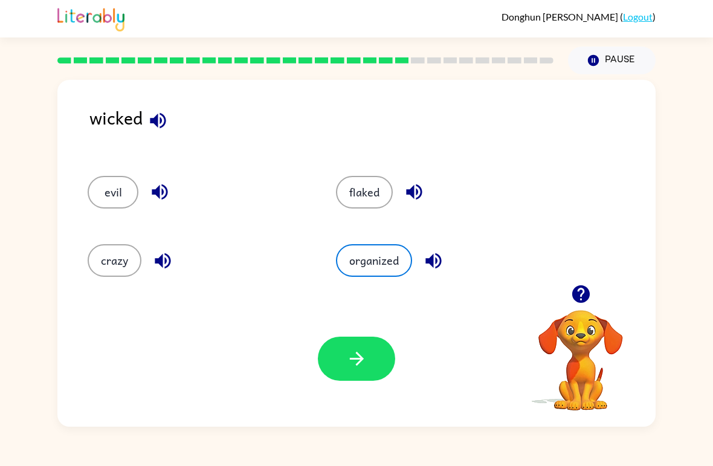
click at [367, 366] on icon "button" at bounding box center [356, 358] width 21 height 21
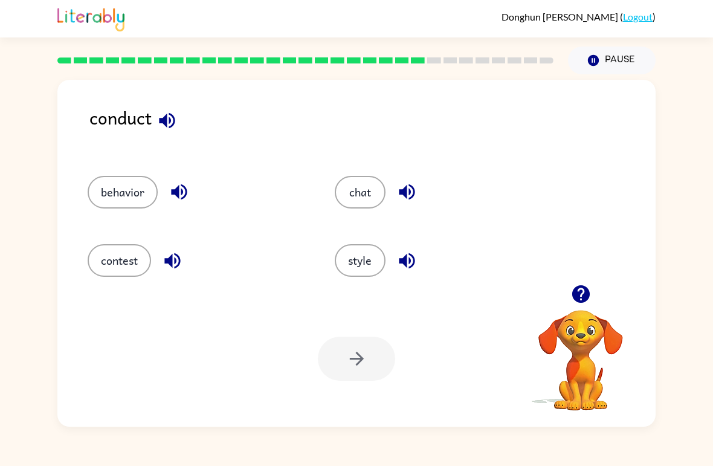
click at [170, 136] on button "button" at bounding box center [167, 120] width 31 height 31
click at [181, 187] on icon "button" at bounding box center [179, 191] width 21 height 21
click at [174, 266] on icon "button" at bounding box center [172, 260] width 21 height 21
click at [415, 187] on icon "button" at bounding box center [406, 191] width 21 height 21
click at [413, 263] on icon "button" at bounding box center [406, 260] width 21 height 21
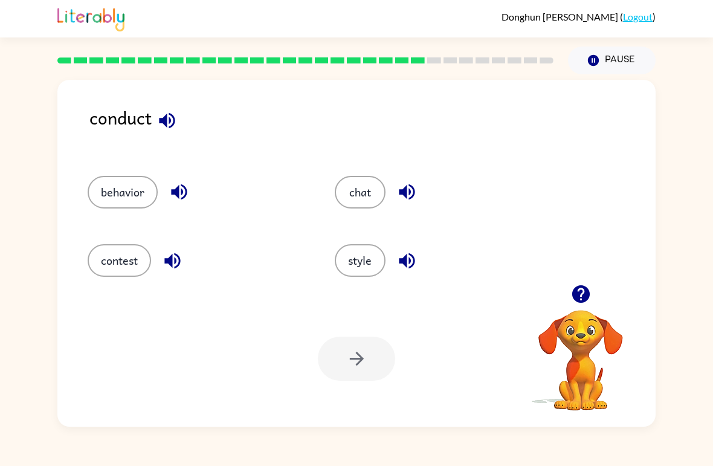
click at [166, 120] on icon "button" at bounding box center [167, 120] width 16 height 16
click at [366, 197] on button "chat" at bounding box center [360, 192] width 51 height 33
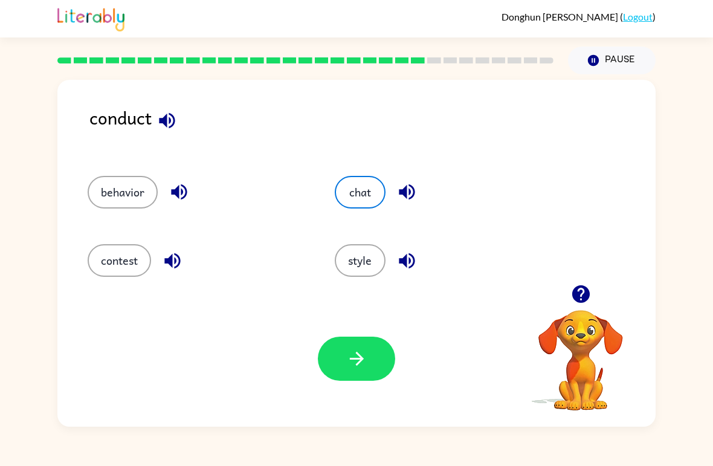
click at [372, 247] on button "style" at bounding box center [360, 260] width 51 height 33
click at [350, 372] on button "button" at bounding box center [356, 359] width 77 height 44
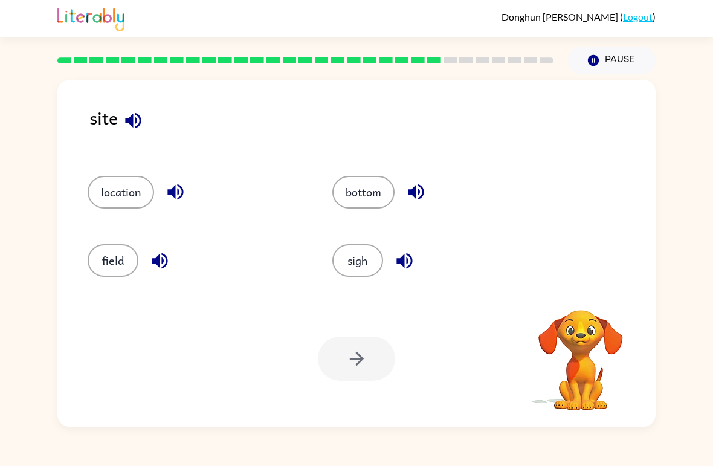
click at [175, 193] on icon "button" at bounding box center [175, 192] width 16 height 16
click at [149, 120] on button "button" at bounding box center [133, 120] width 31 height 31
click at [179, 195] on icon "button" at bounding box center [175, 191] width 21 height 21
click at [167, 257] on icon "button" at bounding box center [160, 261] width 16 height 16
click at [421, 182] on icon "button" at bounding box center [415, 191] width 21 height 21
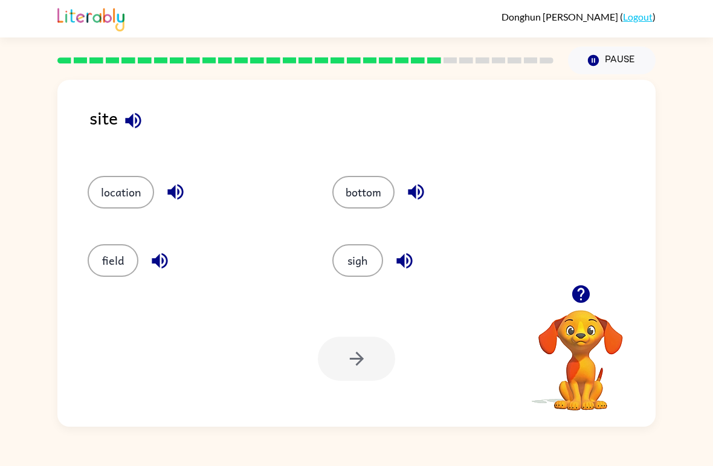
click at [409, 260] on icon "button" at bounding box center [404, 260] width 21 height 21
click at [114, 255] on button "field" at bounding box center [113, 260] width 51 height 33
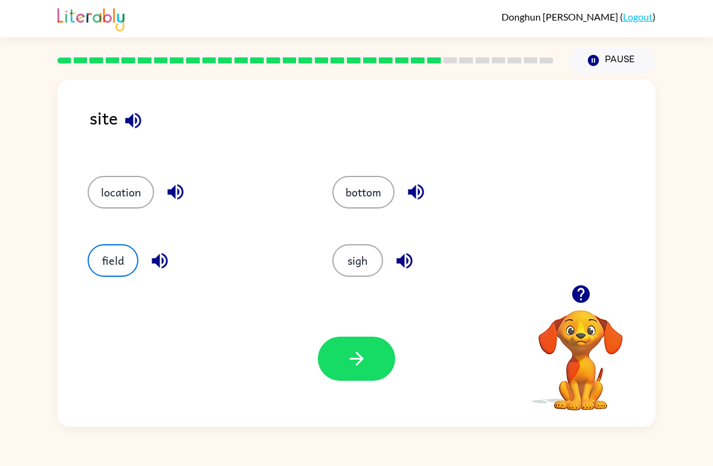
click at [371, 269] on button "sigh" at bounding box center [357, 260] width 51 height 33
click at [366, 351] on icon "button" at bounding box center [356, 358] width 21 height 21
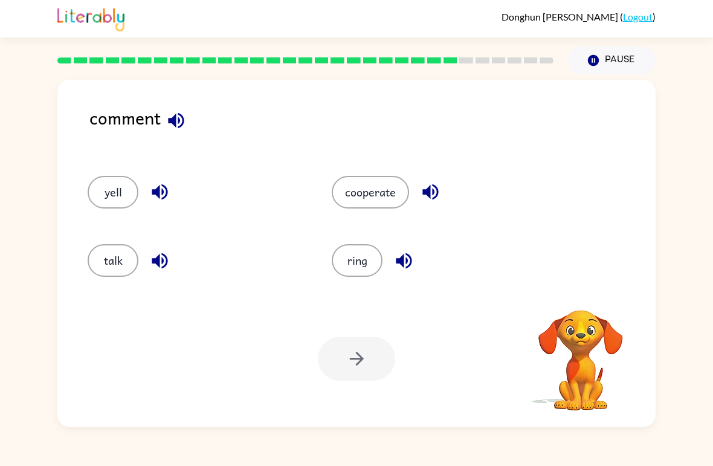
click at [173, 106] on button "button" at bounding box center [176, 120] width 31 height 31
click at [176, 115] on icon "button" at bounding box center [176, 120] width 21 height 21
click at [174, 263] on button "button" at bounding box center [159, 260] width 31 height 31
click at [423, 179] on button "button" at bounding box center [430, 191] width 31 height 31
click at [373, 192] on button "cooperate" at bounding box center [370, 192] width 77 height 33
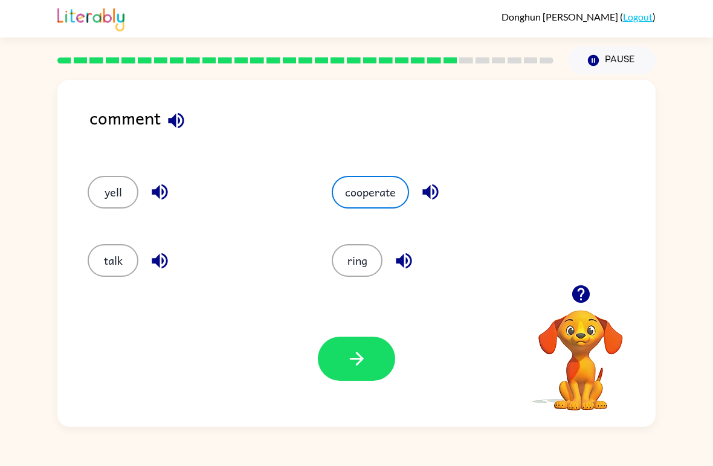
click at [389, 350] on button "button" at bounding box center [356, 359] width 77 height 44
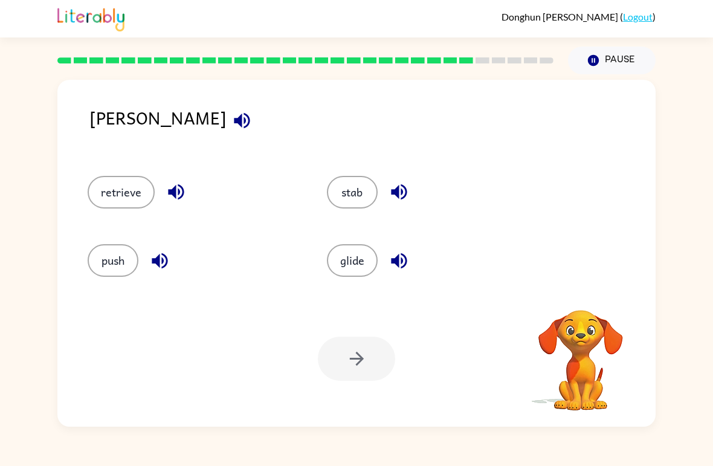
click at [231, 111] on icon "button" at bounding box center [241, 120] width 21 height 21
click at [173, 205] on button "button" at bounding box center [176, 191] width 31 height 31
click at [167, 265] on icon "button" at bounding box center [159, 260] width 21 height 21
click at [406, 192] on icon "button" at bounding box center [399, 192] width 16 height 16
click at [404, 260] on icon "button" at bounding box center [398, 260] width 21 height 21
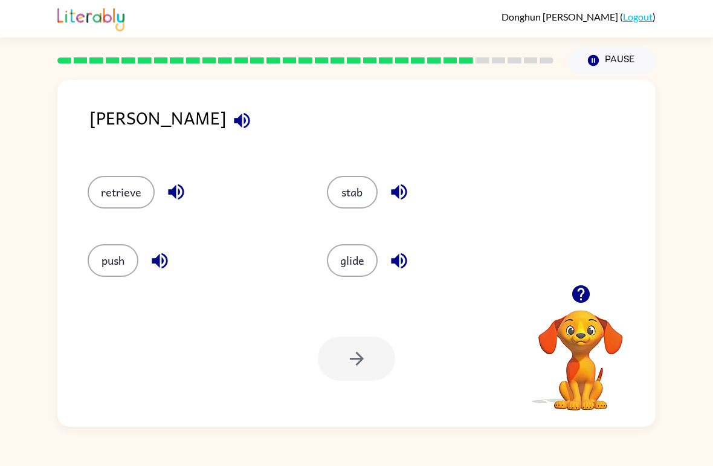
click at [361, 258] on button "glide" at bounding box center [352, 260] width 51 height 33
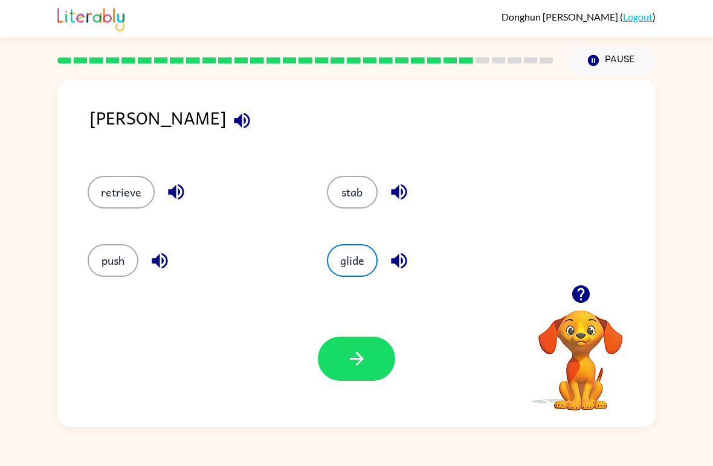
click at [360, 339] on button "button" at bounding box center [356, 359] width 77 height 44
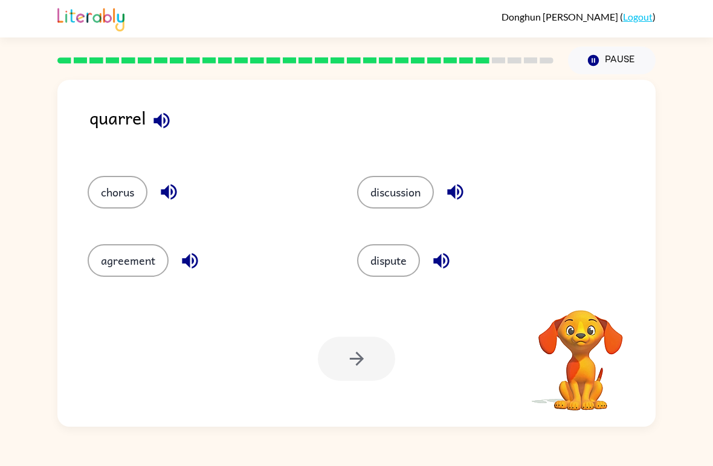
click at [164, 119] on icon "button" at bounding box center [161, 120] width 16 height 16
click at [154, 115] on icon "button" at bounding box center [161, 120] width 21 height 21
click at [453, 190] on icon "button" at bounding box center [455, 191] width 21 height 21
click at [446, 257] on icon "button" at bounding box center [441, 260] width 21 height 21
click at [403, 257] on button "dispute" at bounding box center [388, 260] width 63 height 33
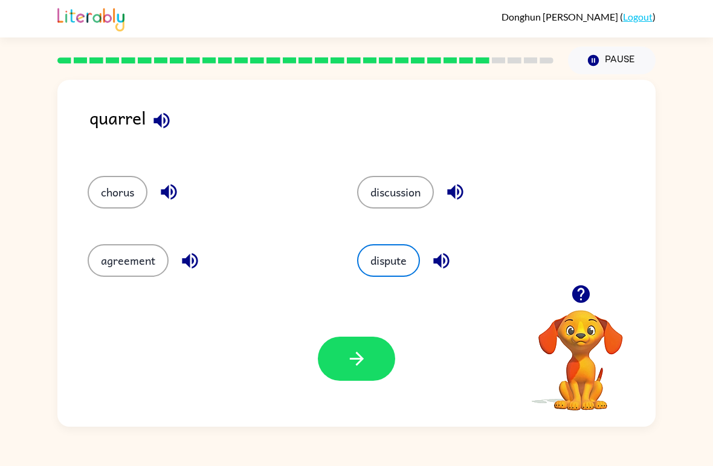
click at [369, 358] on button "button" at bounding box center [356, 359] width 77 height 44
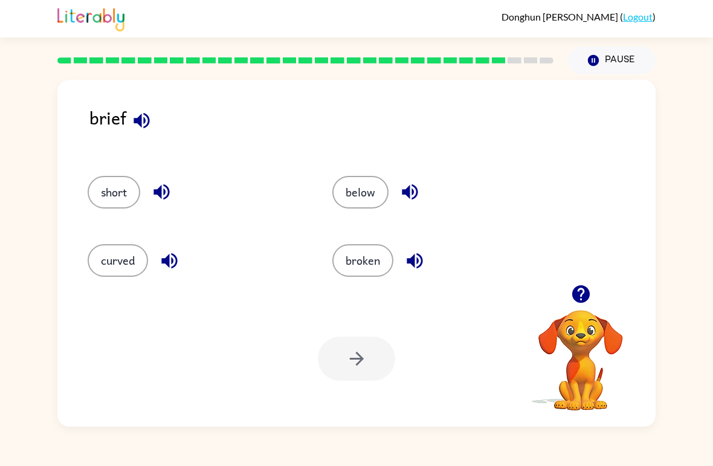
click at [149, 125] on icon "button" at bounding box center [141, 120] width 21 height 21
click at [161, 191] on icon "button" at bounding box center [161, 192] width 16 height 16
click at [169, 255] on icon "button" at bounding box center [169, 261] width 16 height 16
click at [425, 193] on button "button" at bounding box center [410, 191] width 31 height 31
click at [413, 188] on icon "button" at bounding box center [409, 191] width 21 height 21
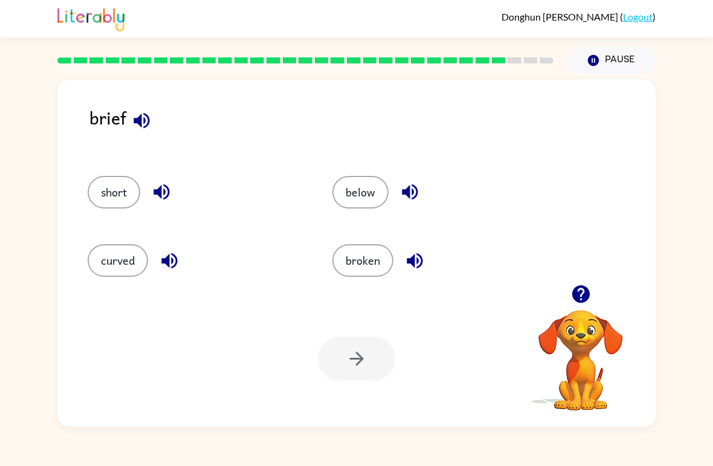
click at [416, 195] on icon "button" at bounding box center [410, 192] width 16 height 16
click at [361, 195] on button "below" at bounding box center [360, 192] width 56 height 33
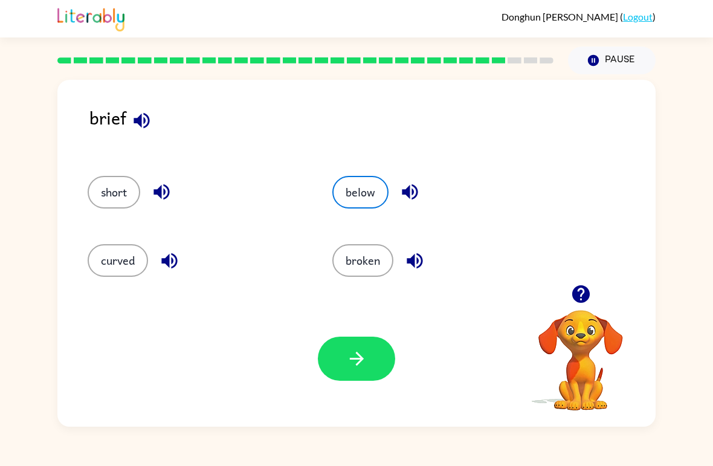
click at [381, 363] on button "button" at bounding box center [356, 359] width 77 height 44
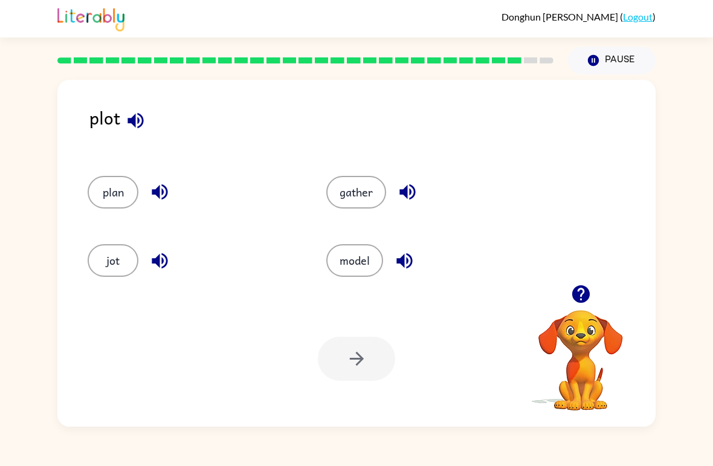
click at [158, 177] on button "button" at bounding box center [159, 191] width 31 height 31
click at [161, 268] on icon "button" at bounding box center [159, 260] width 21 height 21
click at [137, 131] on icon "button" at bounding box center [135, 120] width 21 height 21
click at [123, 182] on button "plan" at bounding box center [113, 192] width 51 height 33
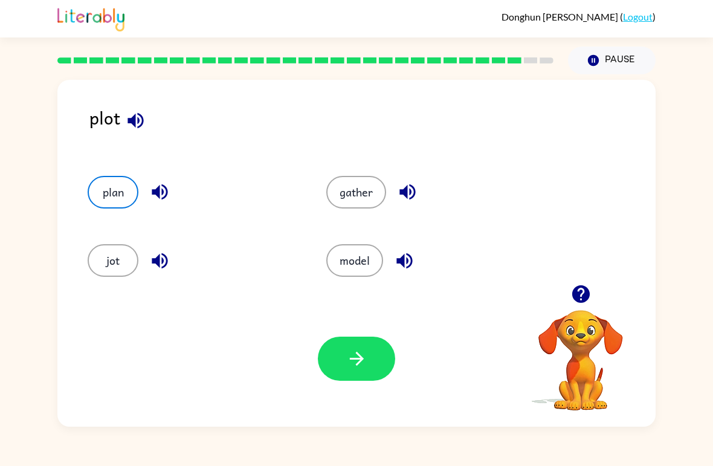
click at [372, 342] on button "button" at bounding box center [356, 359] width 77 height 44
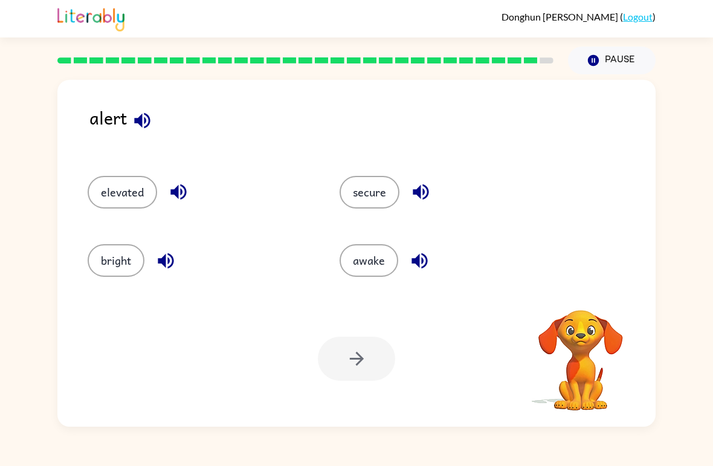
click at [139, 115] on icon "button" at bounding box center [142, 120] width 21 height 21
click at [176, 189] on icon "button" at bounding box center [178, 192] width 16 height 16
click at [170, 257] on icon "button" at bounding box center [165, 260] width 21 height 21
click at [428, 196] on icon "button" at bounding box center [420, 191] width 21 height 21
click at [381, 193] on button "secure" at bounding box center [370, 192] width 60 height 33
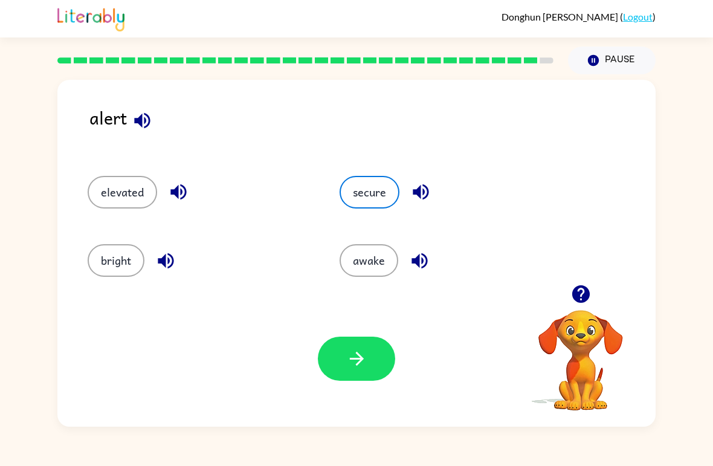
click at [376, 361] on button "button" at bounding box center [356, 359] width 77 height 44
